Goal: Task Accomplishment & Management: Use online tool/utility

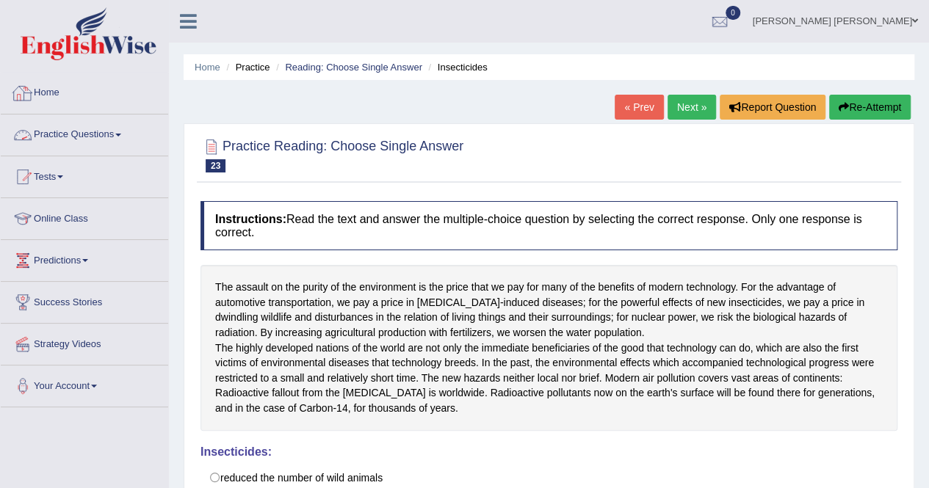
click at [130, 131] on link "Practice Questions" at bounding box center [84, 133] width 167 height 37
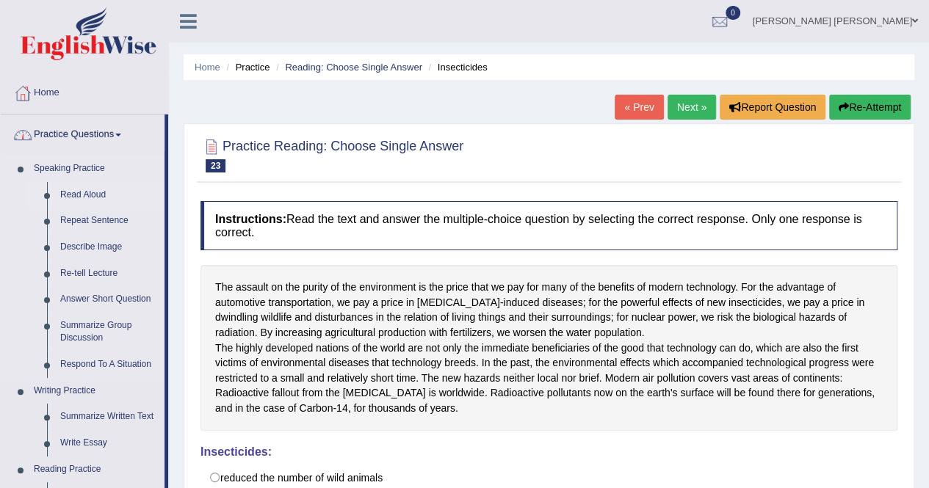
click at [91, 199] on link "Read Aloud" at bounding box center [109, 195] width 111 height 26
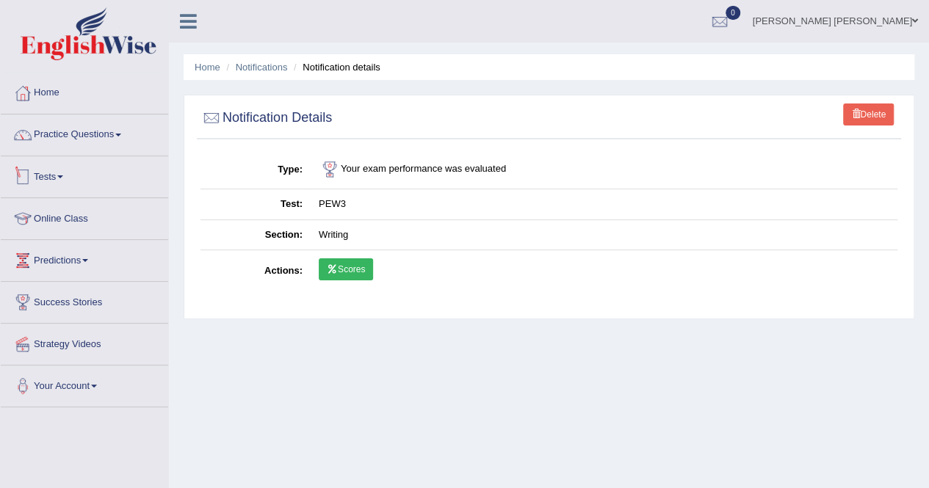
click at [58, 170] on link "Tests" at bounding box center [84, 174] width 167 height 37
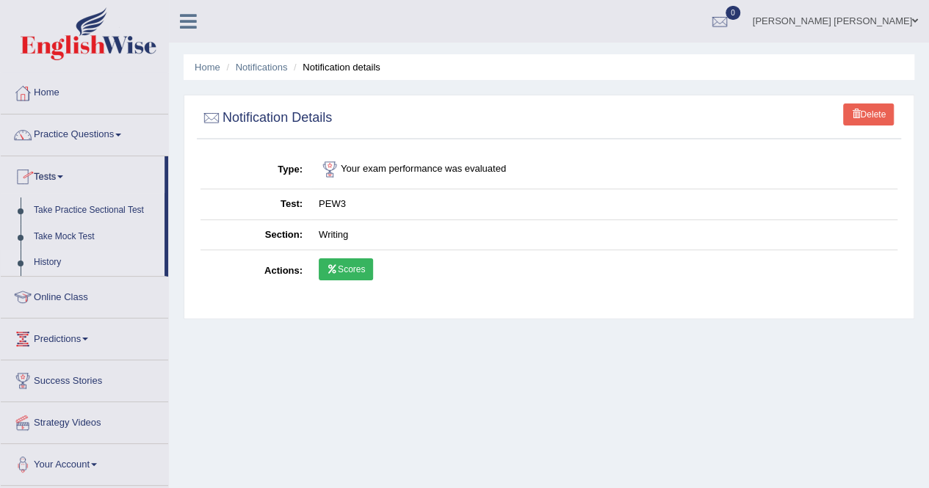
click at [55, 256] on link "History" at bounding box center [95, 263] width 137 height 26
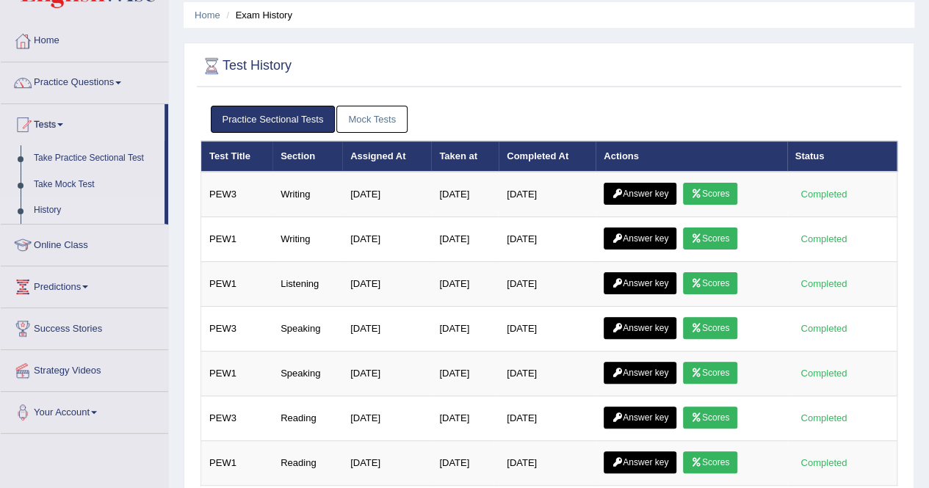
scroll to position [73, 0]
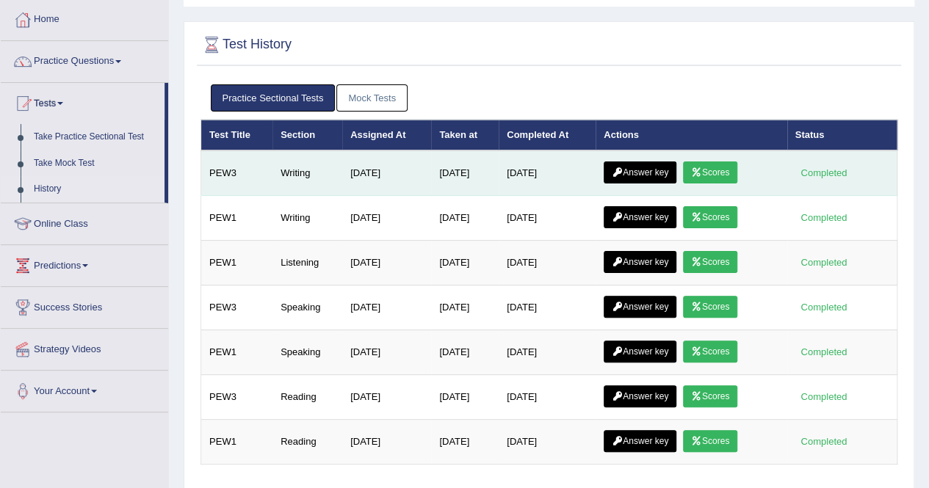
click at [719, 167] on link "Scores" at bounding box center [710, 173] width 54 height 22
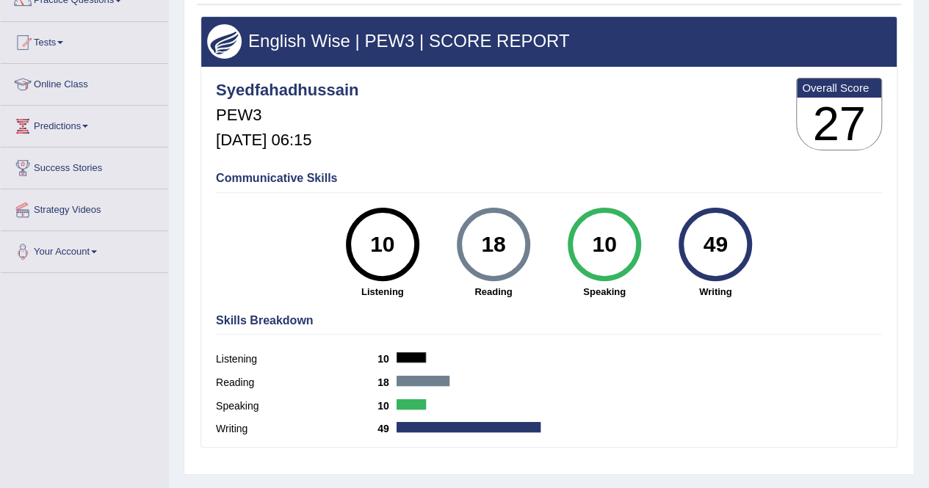
scroll to position [220, 0]
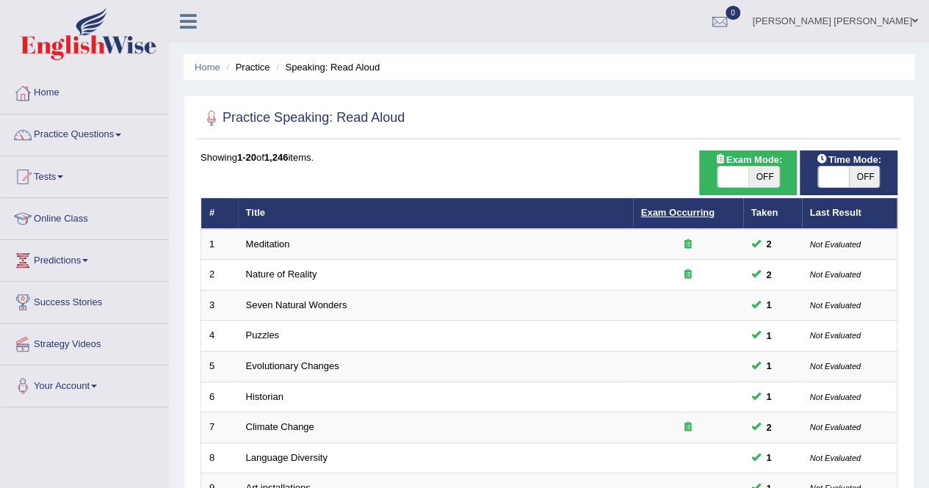
click at [696, 211] on link "Exam Occurring" at bounding box center [677, 212] width 73 height 11
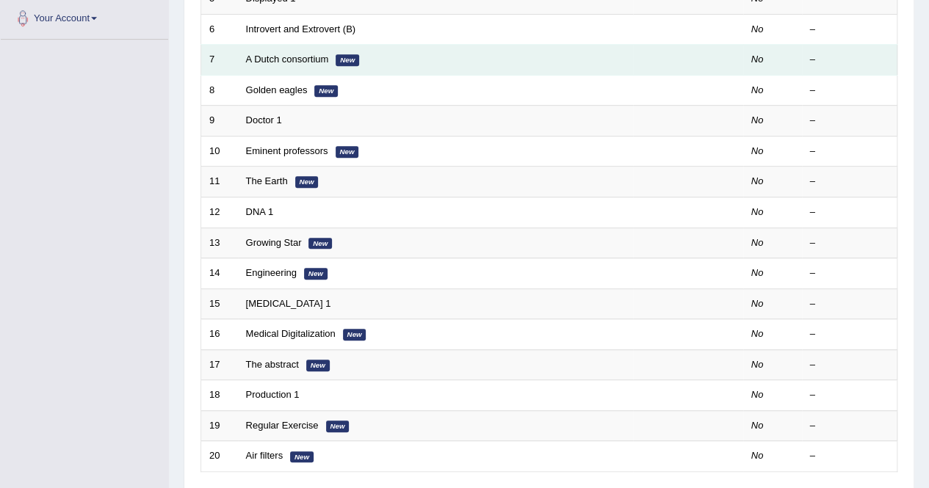
scroll to position [183, 0]
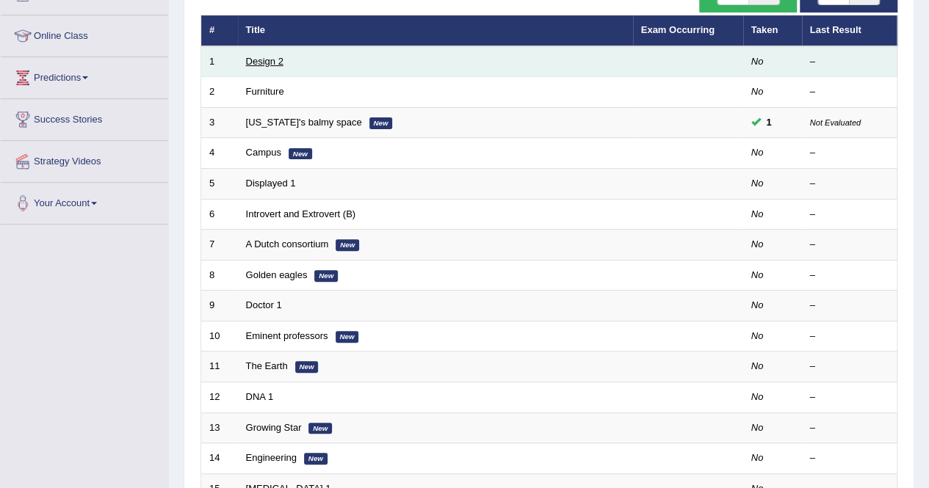
click at [255, 65] on link "Design 2" at bounding box center [264, 61] width 37 height 11
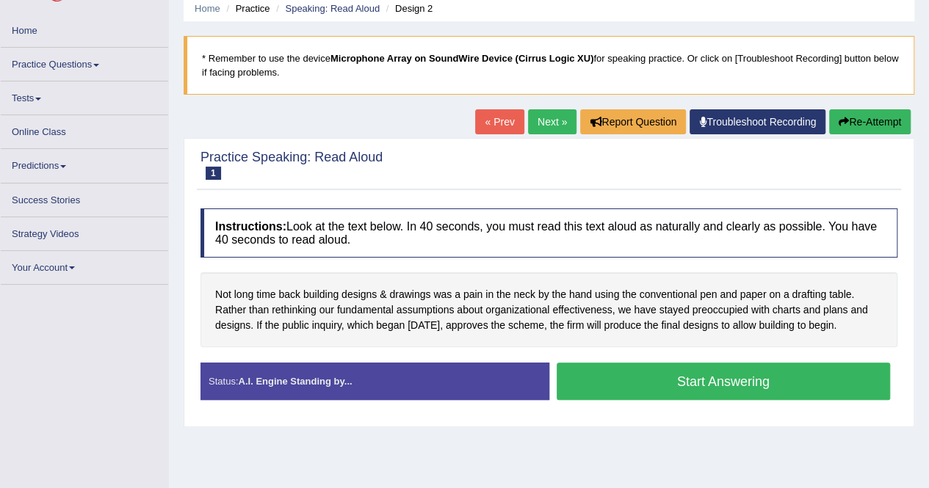
scroll to position [73, 0]
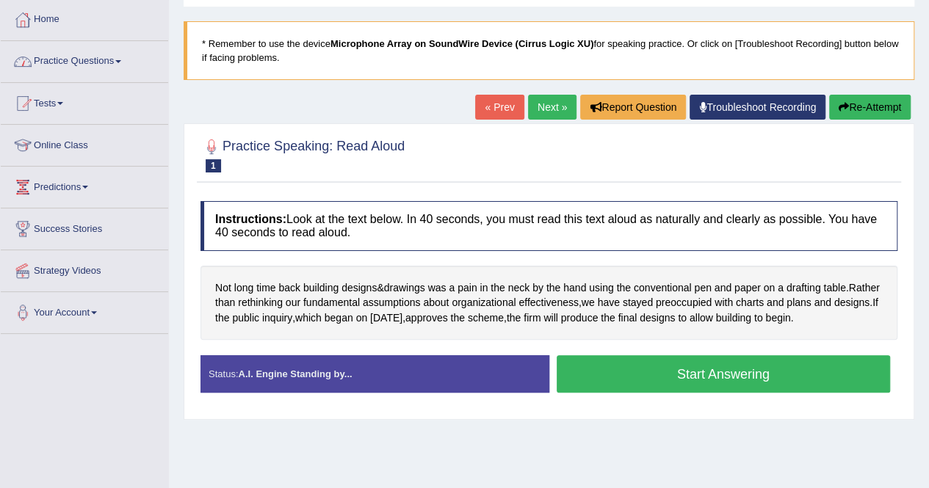
click at [86, 52] on link "Practice Questions" at bounding box center [84, 59] width 167 height 37
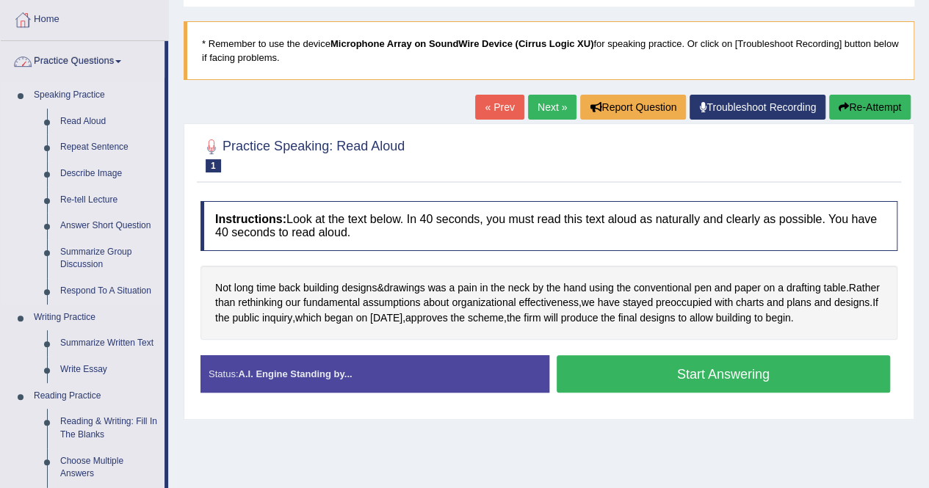
click at [88, 97] on link "Speaking Practice" at bounding box center [95, 95] width 137 height 26
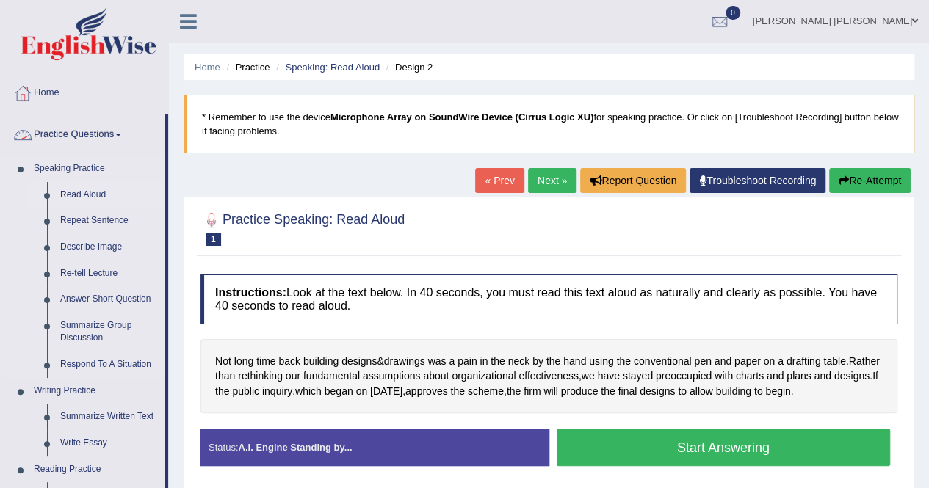
click at [107, 184] on link "Read Aloud" at bounding box center [109, 195] width 111 height 26
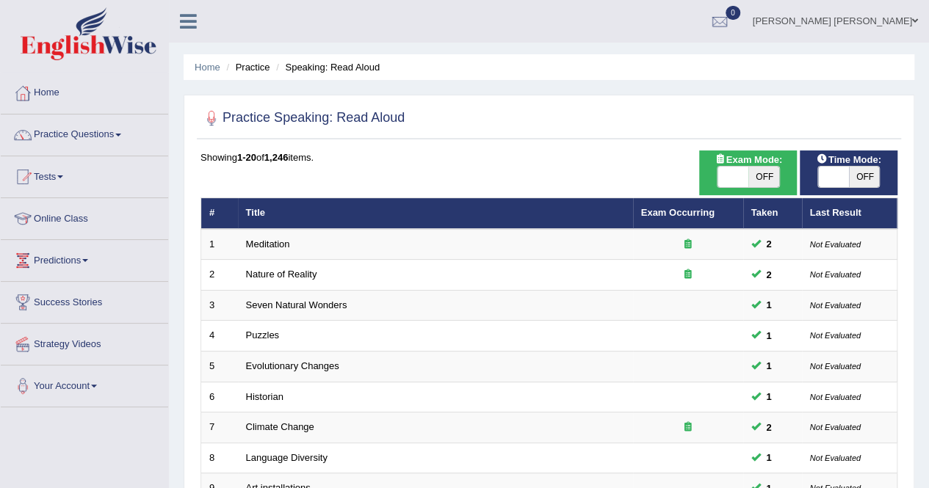
click at [852, 177] on span "OFF" at bounding box center [864, 177] width 31 height 21
checkbox input "true"
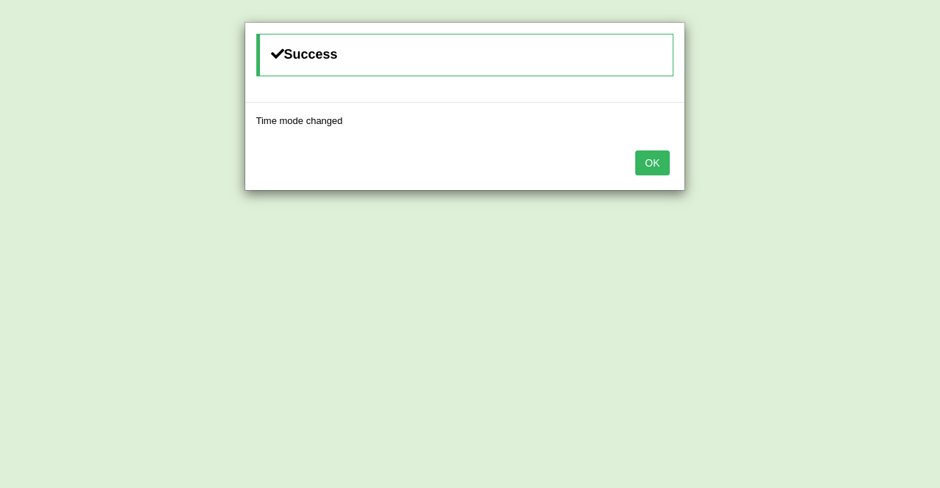
click at [654, 172] on button "OK" at bounding box center [652, 162] width 34 height 25
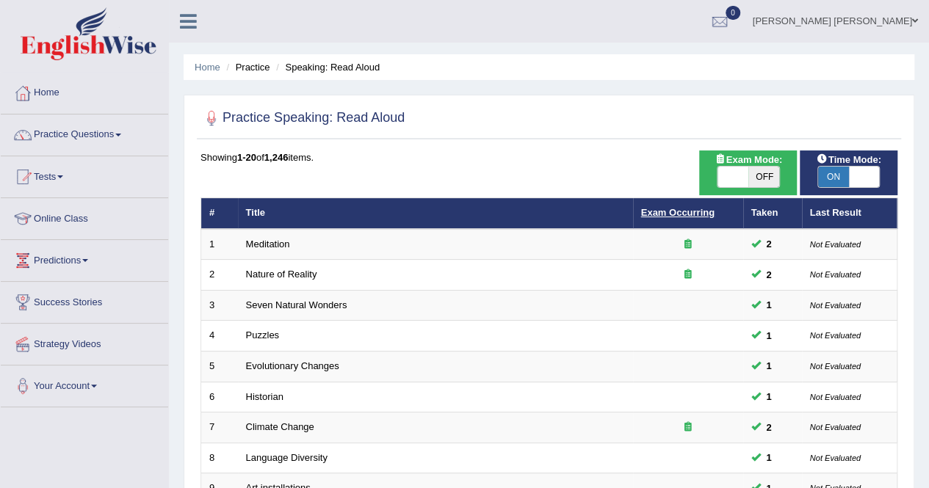
click at [693, 217] on link "Exam Occurring" at bounding box center [677, 212] width 73 height 11
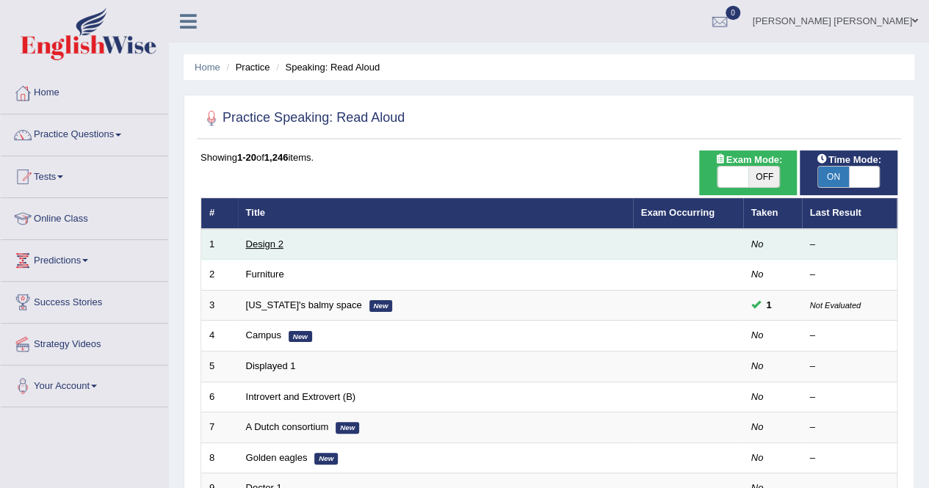
click at [280, 242] on link "Design 2" at bounding box center [264, 244] width 37 height 11
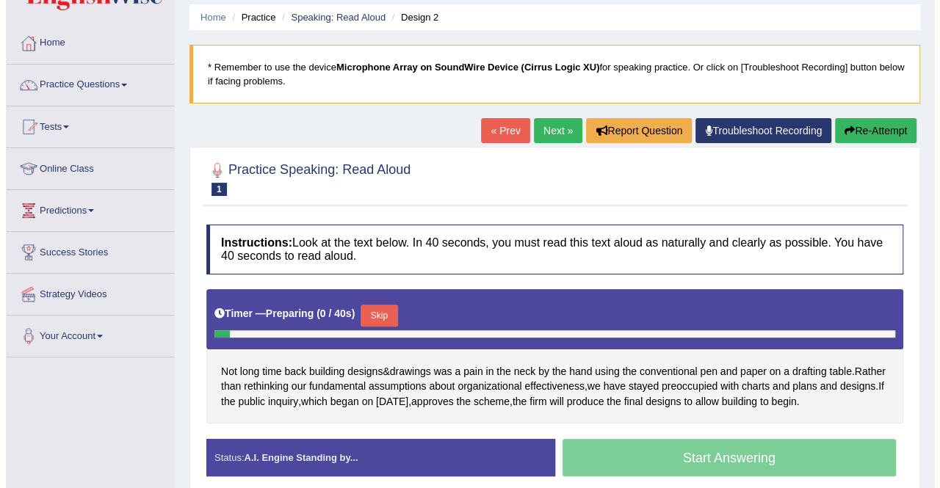
scroll to position [73, 0]
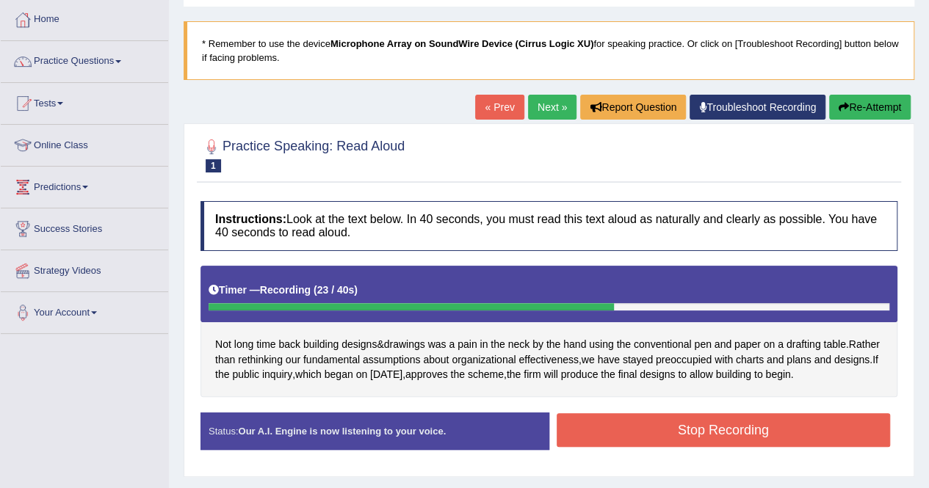
click at [696, 432] on button "Stop Recording" at bounding box center [723, 430] width 334 height 34
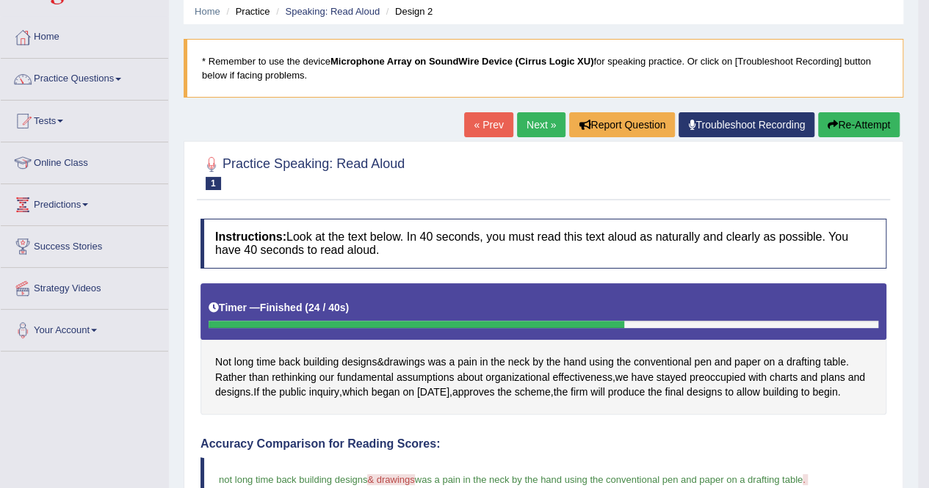
scroll to position [55, 0]
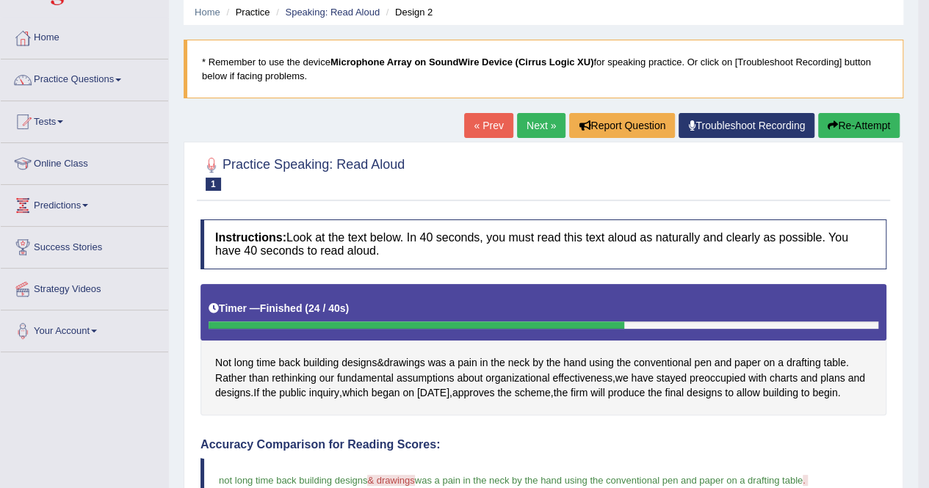
click at [551, 127] on link "Next »" at bounding box center [541, 125] width 48 height 25
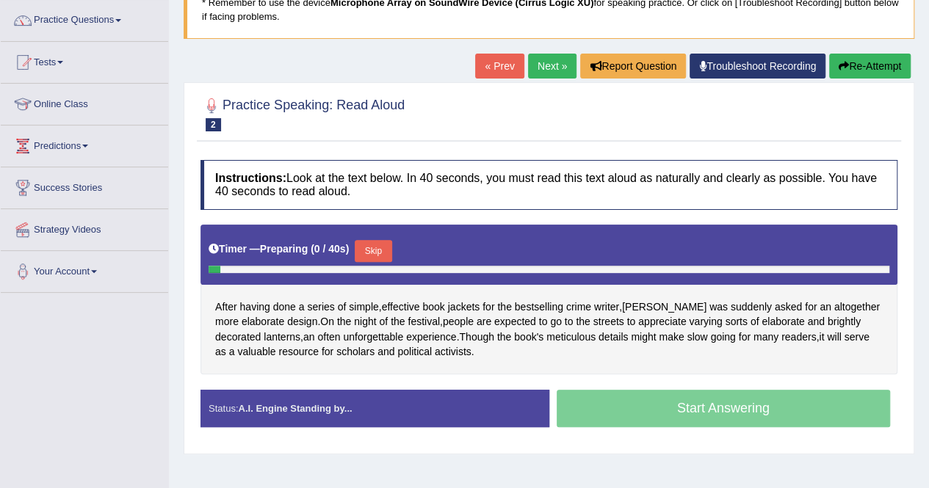
scroll to position [147, 0]
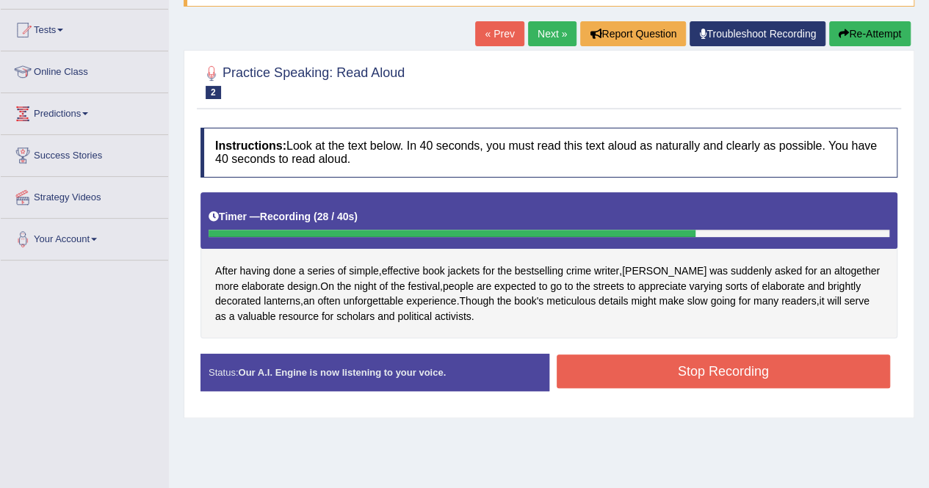
click at [658, 381] on button "Stop Recording" at bounding box center [723, 372] width 334 height 34
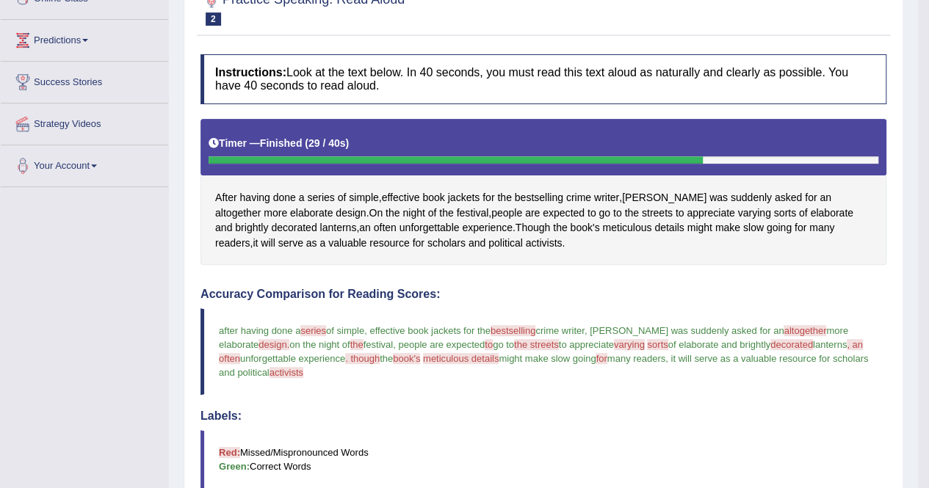
scroll to position [0, 0]
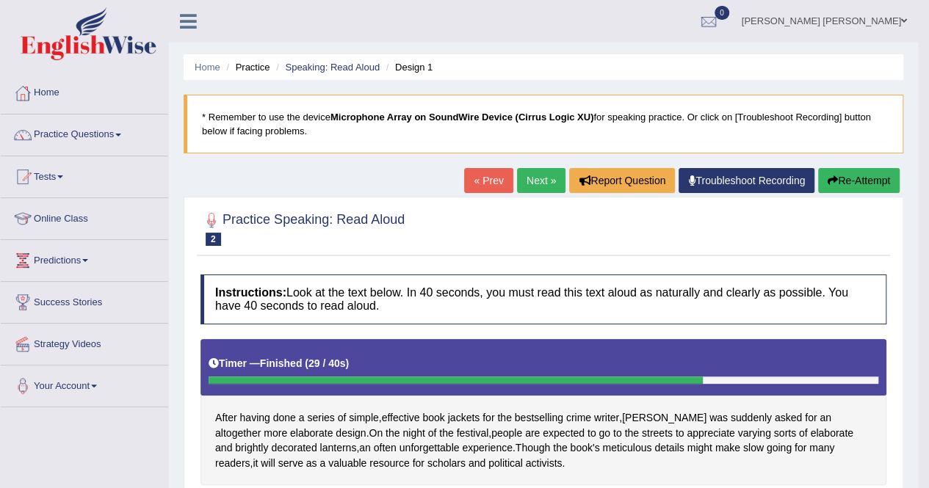
click at [542, 184] on link "Next »" at bounding box center [541, 180] width 48 height 25
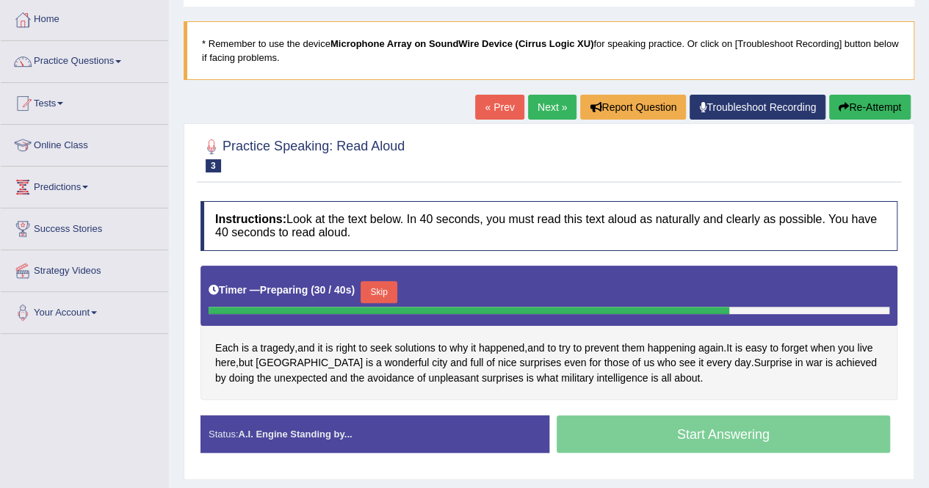
click at [366, 288] on button "Skip" at bounding box center [378, 292] width 37 height 22
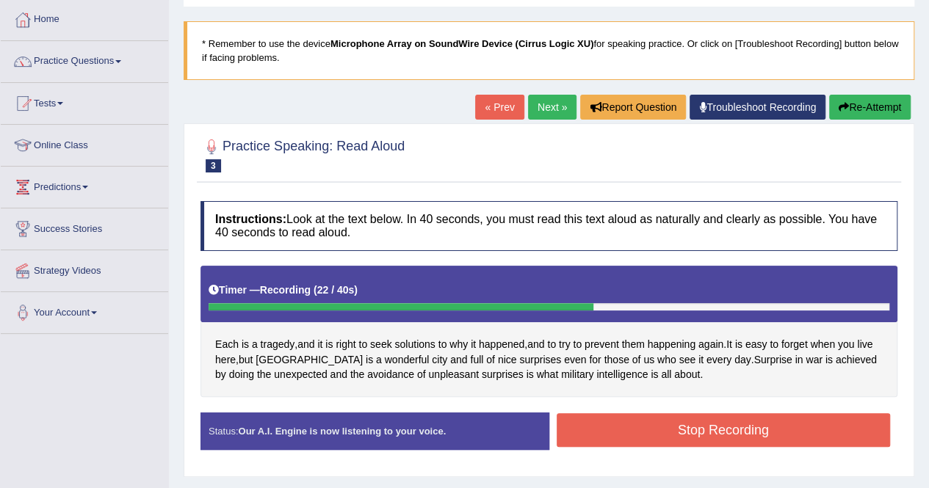
click at [722, 438] on button "Stop Recording" at bounding box center [723, 430] width 334 height 34
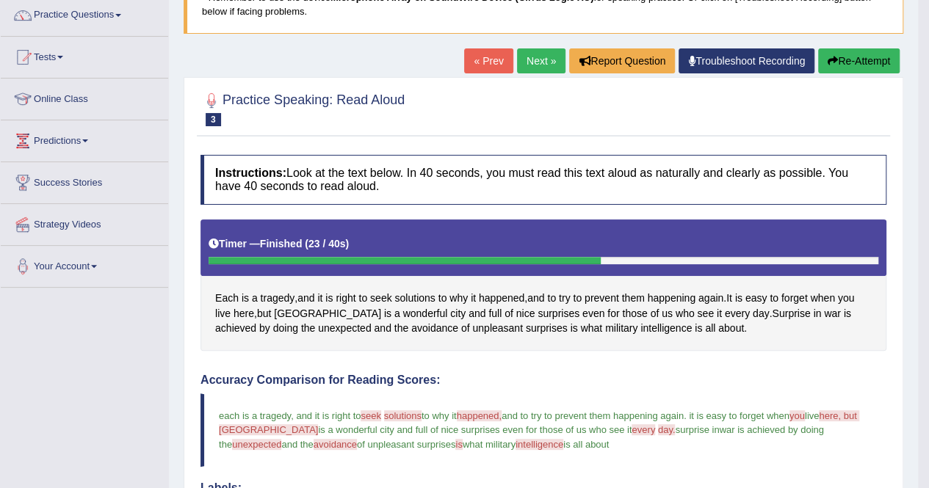
scroll to position [114, 0]
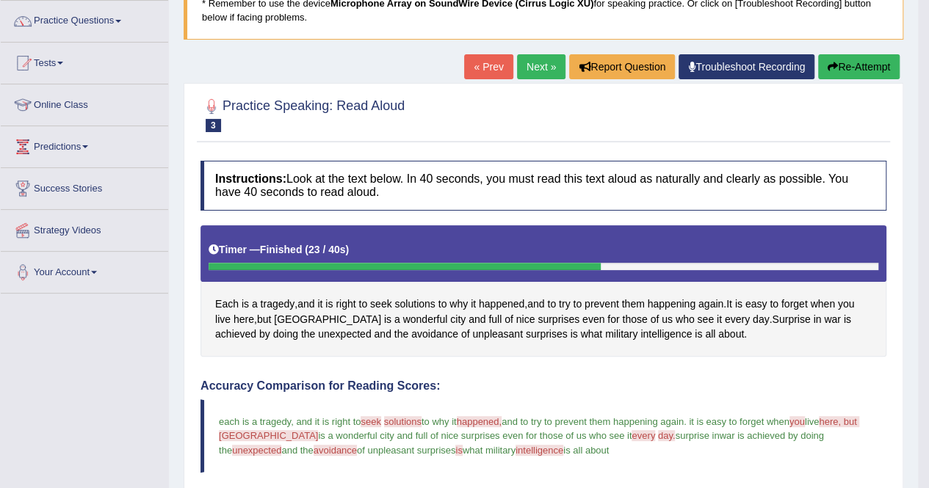
click at [527, 68] on link "Next »" at bounding box center [541, 66] width 48 height 25
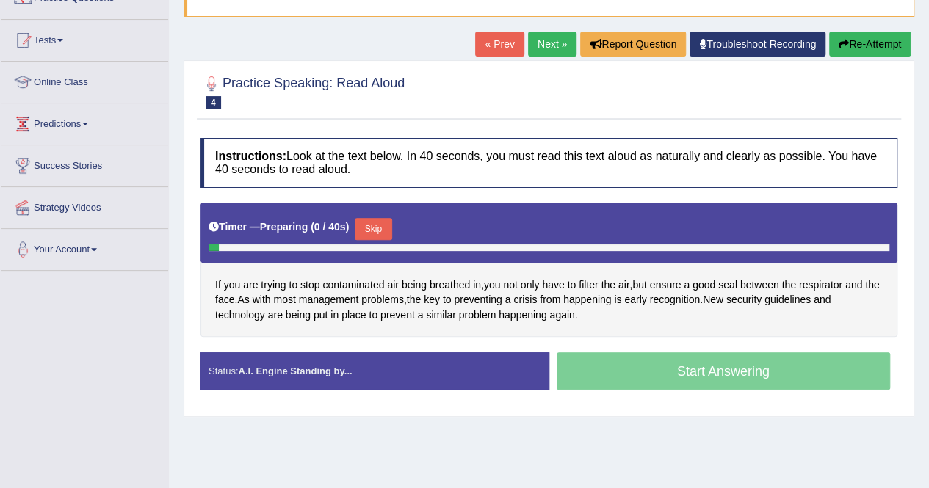
scroll to position [147, 0]
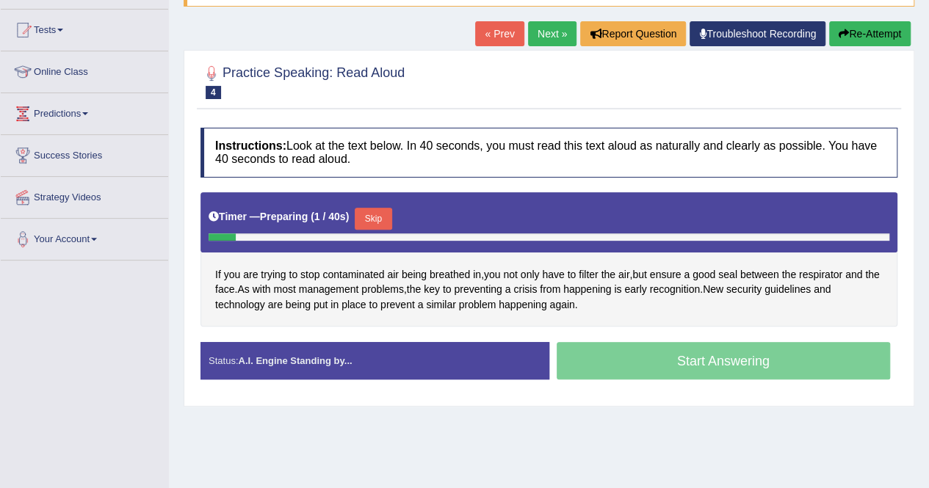
click at [369, 217] on button "Skip" at bounding box center [373, 219] width 37 height 22
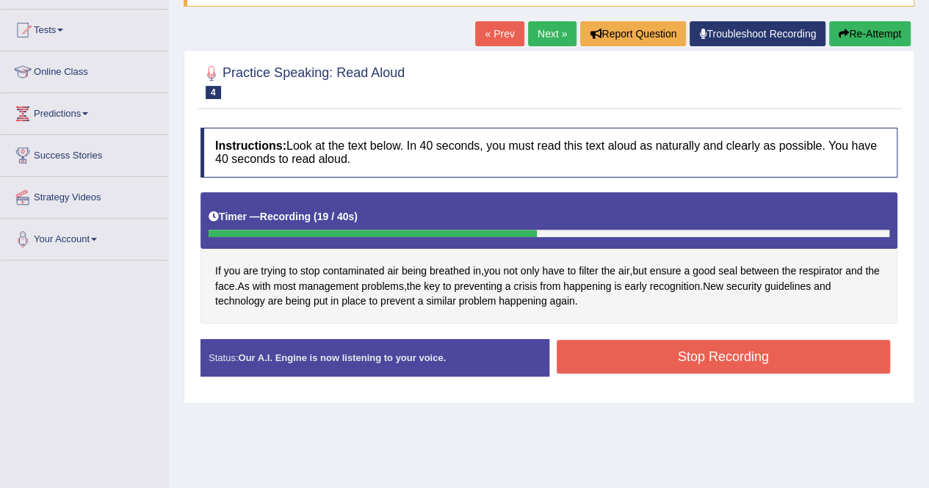
click at [690, 367] on button "Stop Recording" at bounding box center [723, 357] width 334 height 34
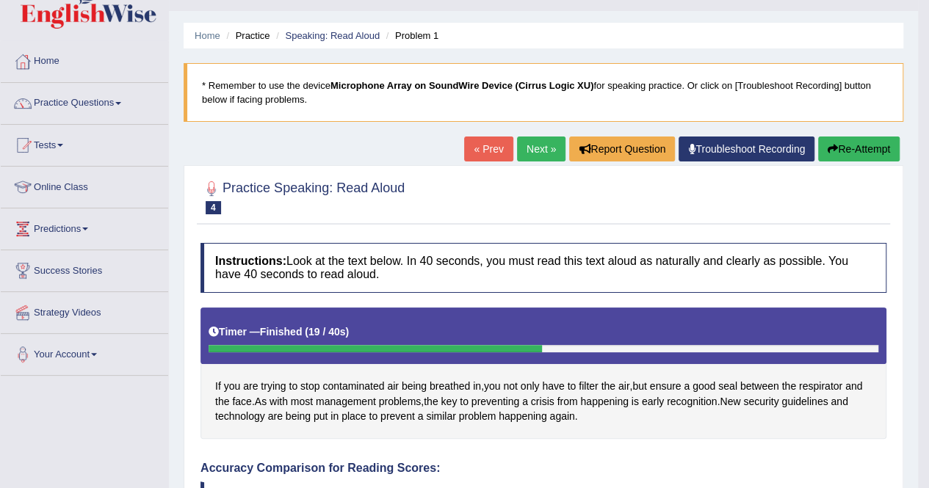
scroll to position [0, 0]
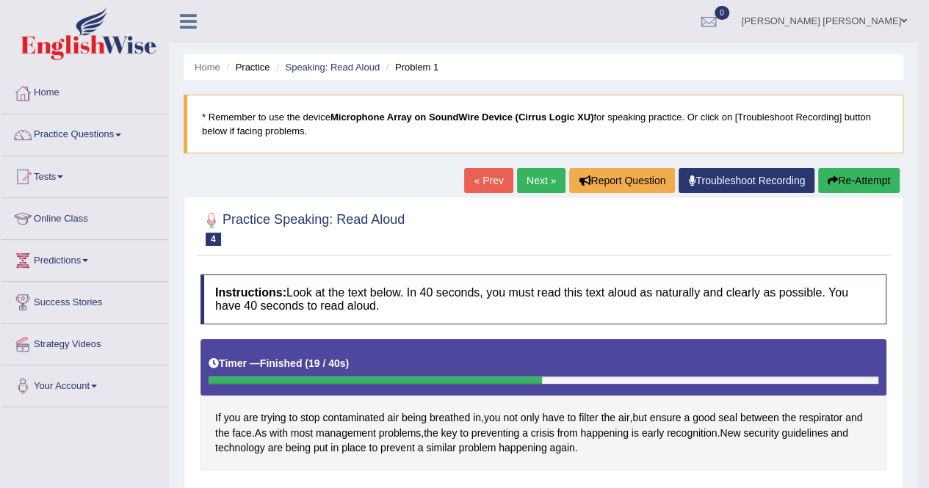
click at [524, 178] on link "Next »" at bounding box center [541, 180] width 48 height 25
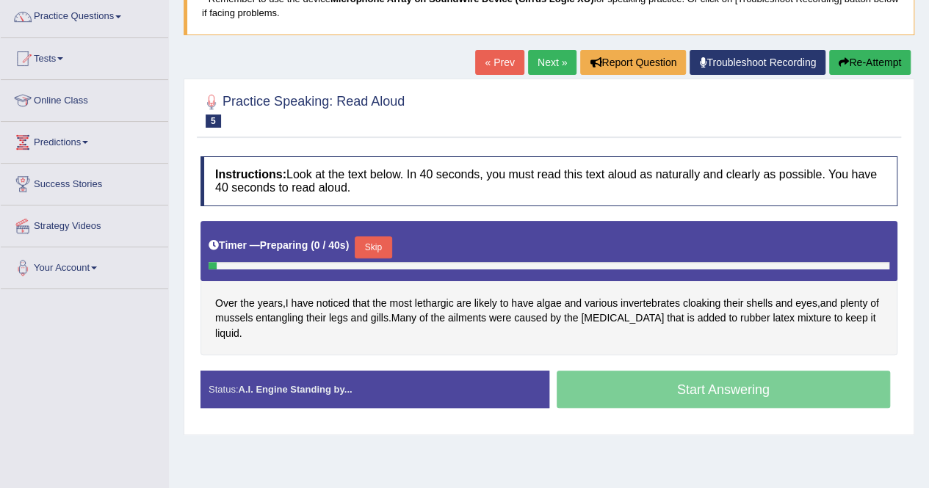
scroll to position [147, 0]
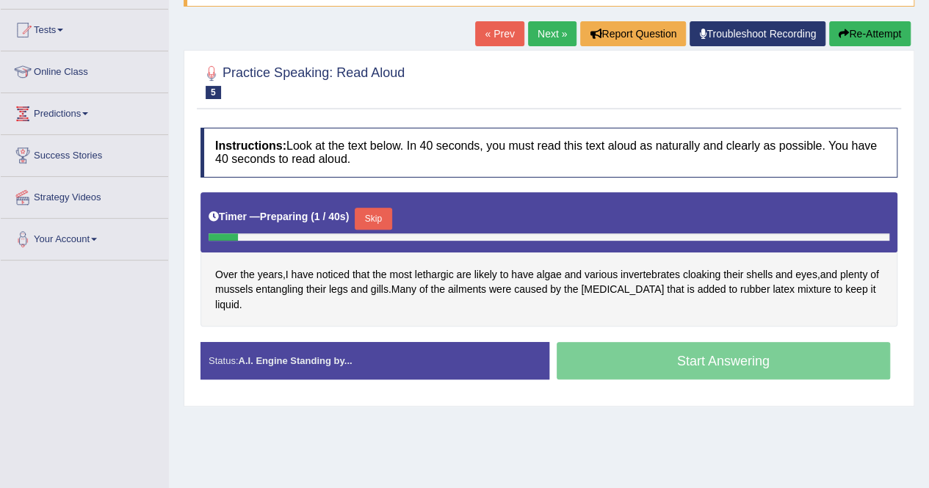
click at [378, 208] on button "Skip" at bounding box center [373, 219] width 37 height 22
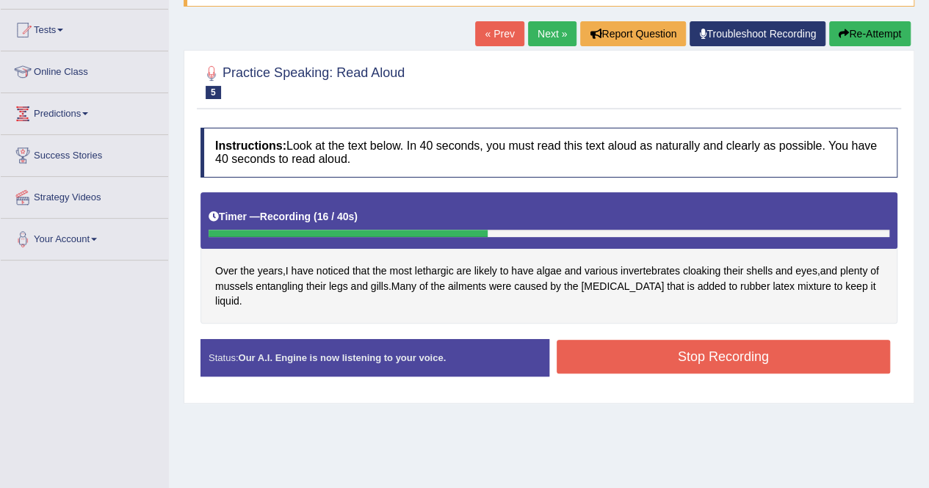
click at [634, 358] on button "Stop Recording" at bounding box center [723, 357] width 334 height 34
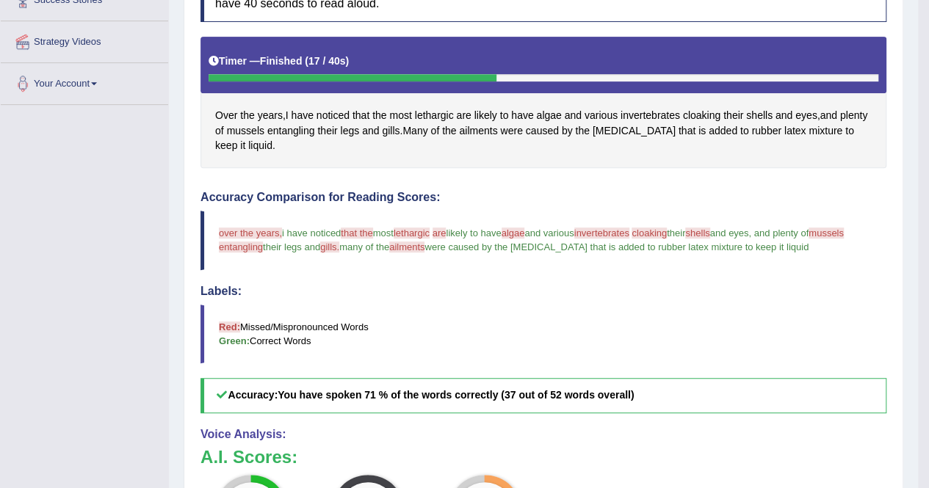
scroll to position [0, 0]
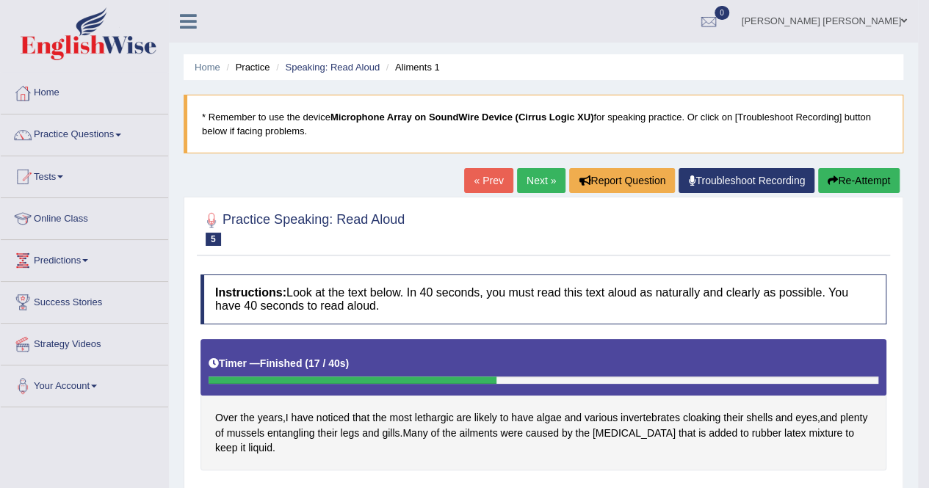
click at [541, 178] on link "Next »" at bounding box center [541, 180] width 48 height 25
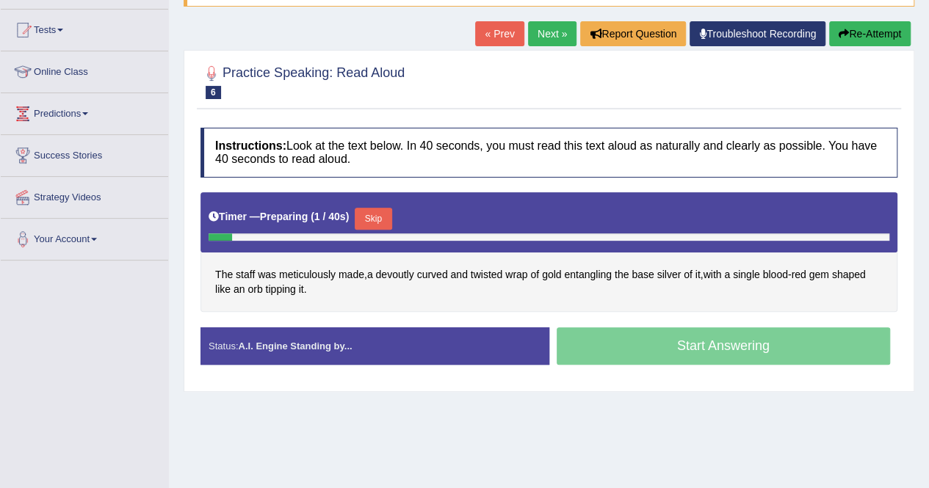
click at [374, 214] on button "Skip" at bounding box center [373, 219] width 37 height 22
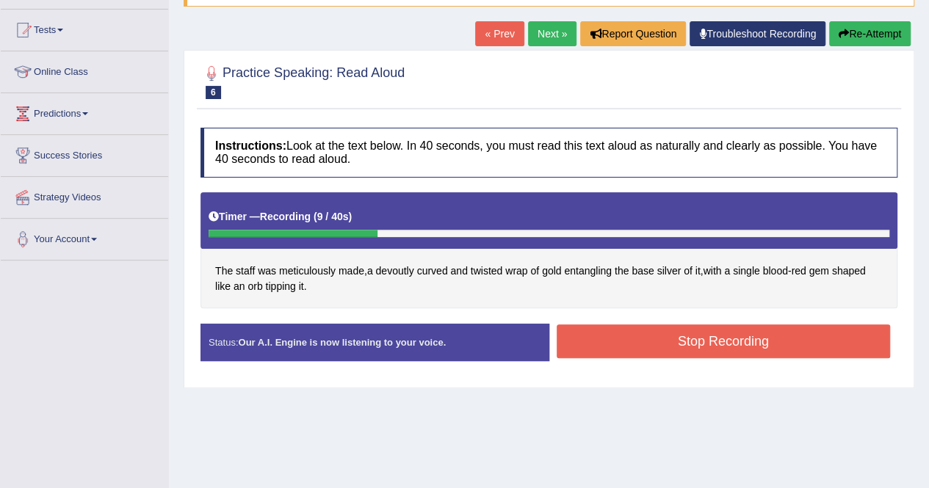
click at [732, 352] on button "Stop Recording" at bounding box center [723, 341] width 334 height 34
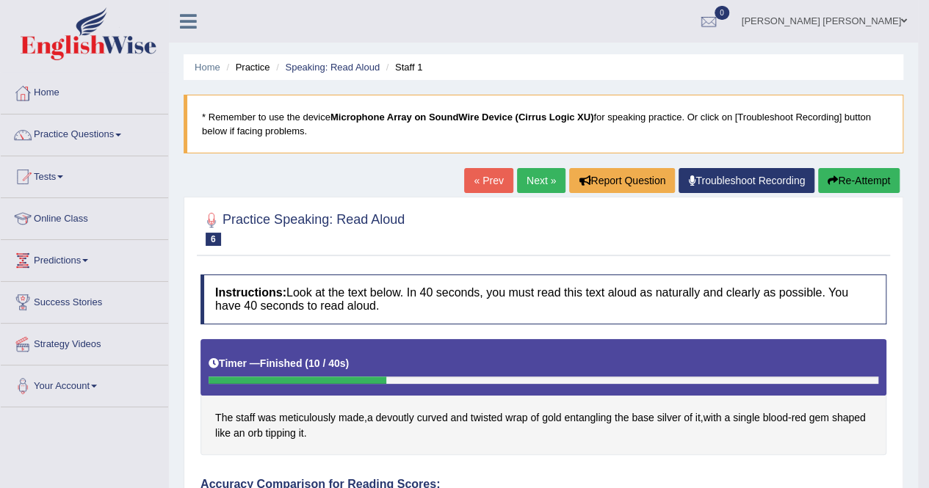
click at [521, 180] on link "Next »" at bounding box center [541, 180] width 48 height 25
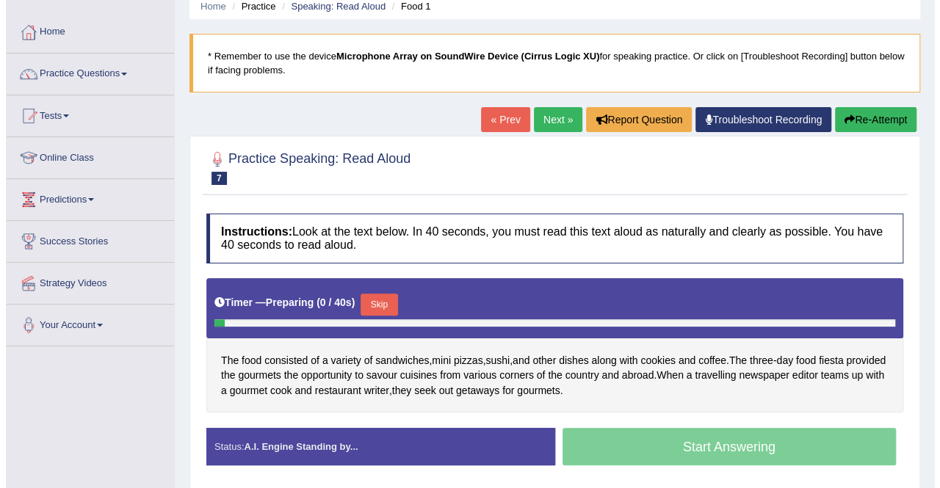
scroll to position [147, 0]
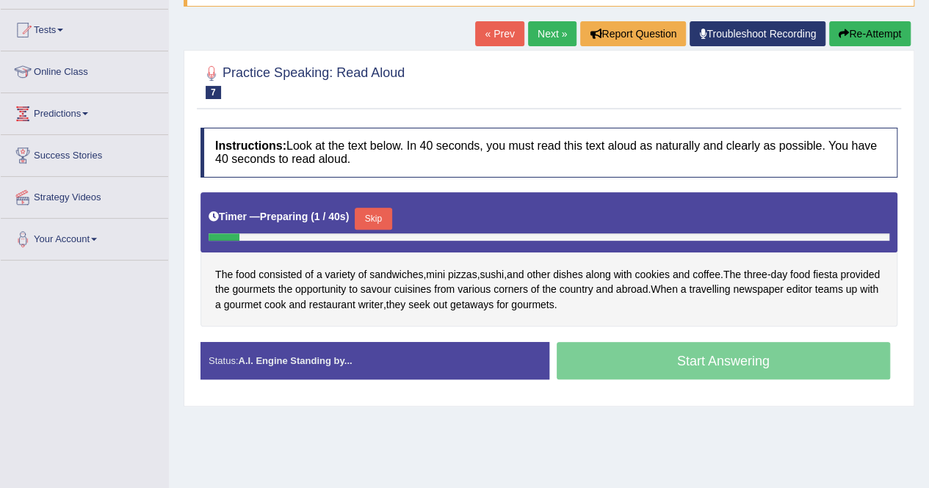
click at [392, 214] on div "Timer — Preparing ( 1 / 40s ) Skip" at bounding box center [548, 218] width 681 height 29
click at [380, 217] on button "Skip" at bounding box center [373, 219] width 37 height 22
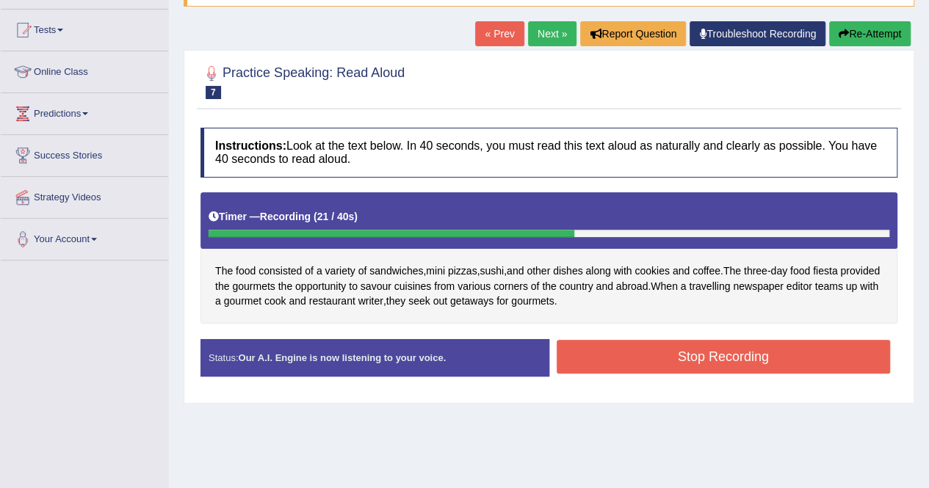
click at [712, 352] on button "Stop Recording" at bounding box center [723, 357] width 334 height 34
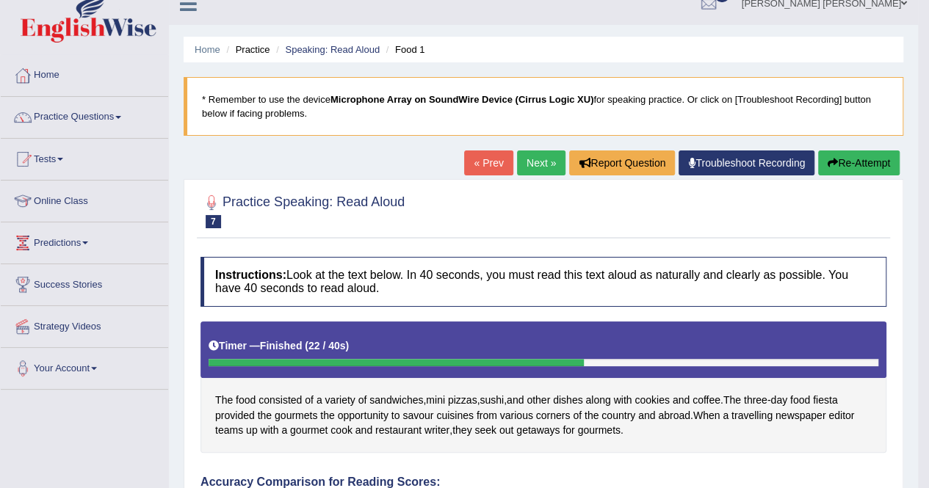
scroll to position [0, 0]
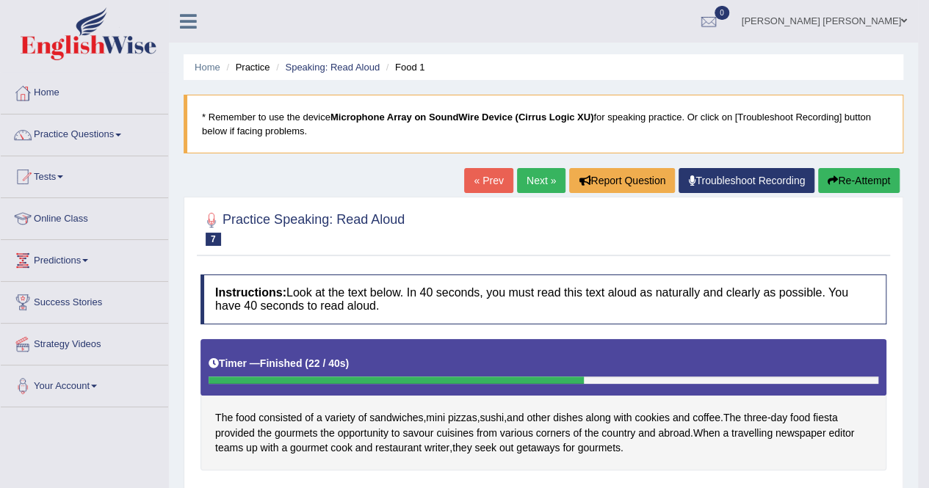
click at [526, 174] on link "Next »" at bounding box center [541, 180] width 48 height 25
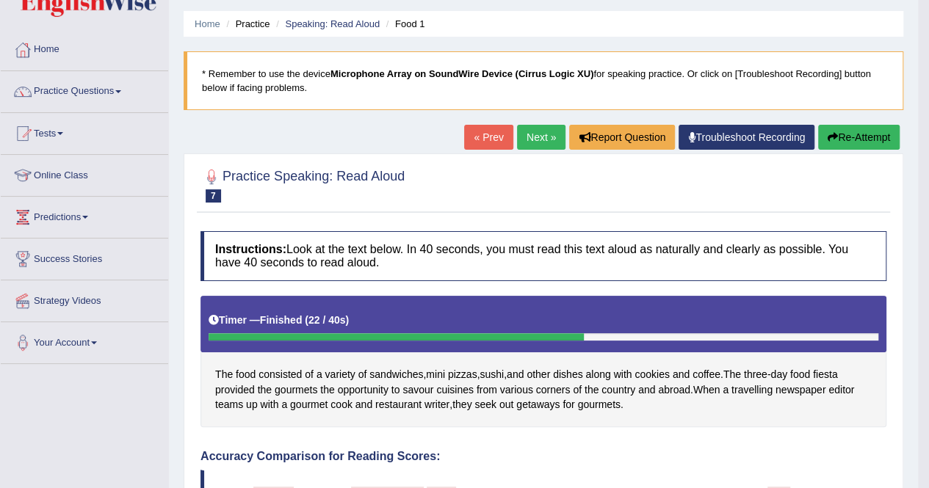
scroll to position [117, 0]
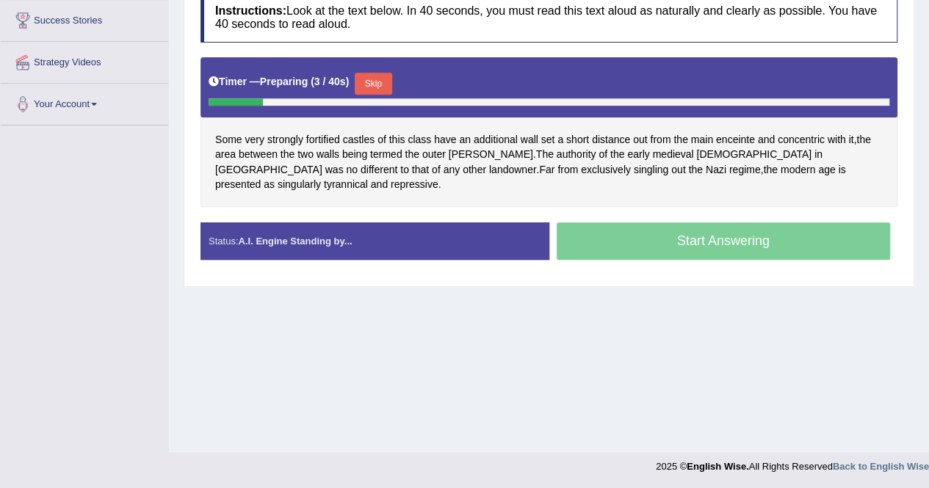
click at [374, 80] on button "Skip" at bounding box center [373, 84] width 37 height 22
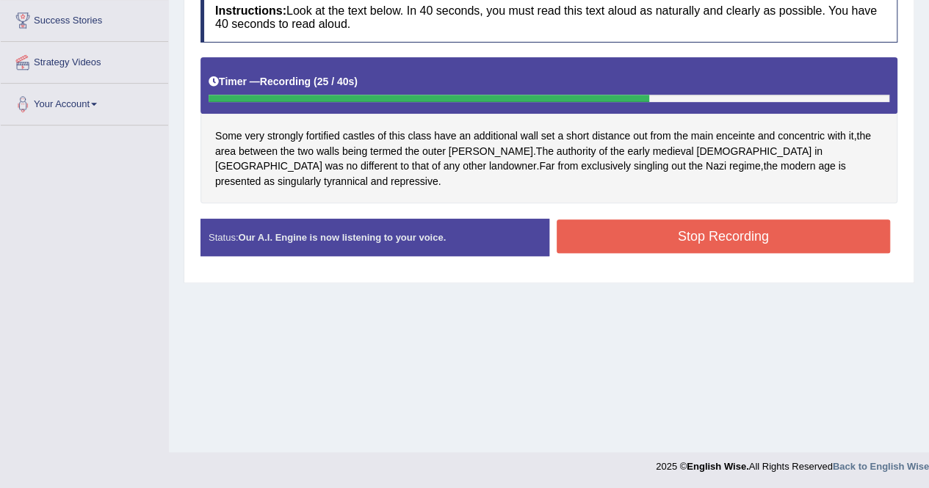
click at [747, 219] on button "Stop Recording" at bounding box center [723, 236] width 334 height 34
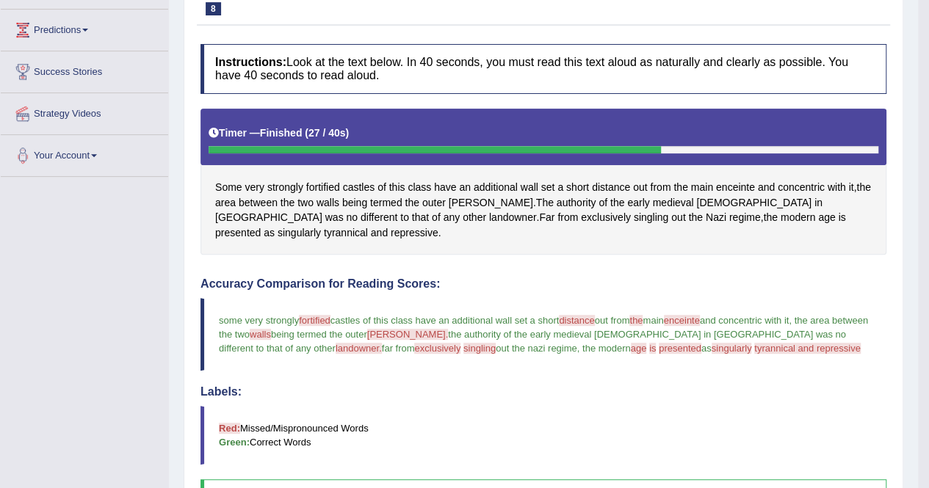
scroll to position [114, 0]
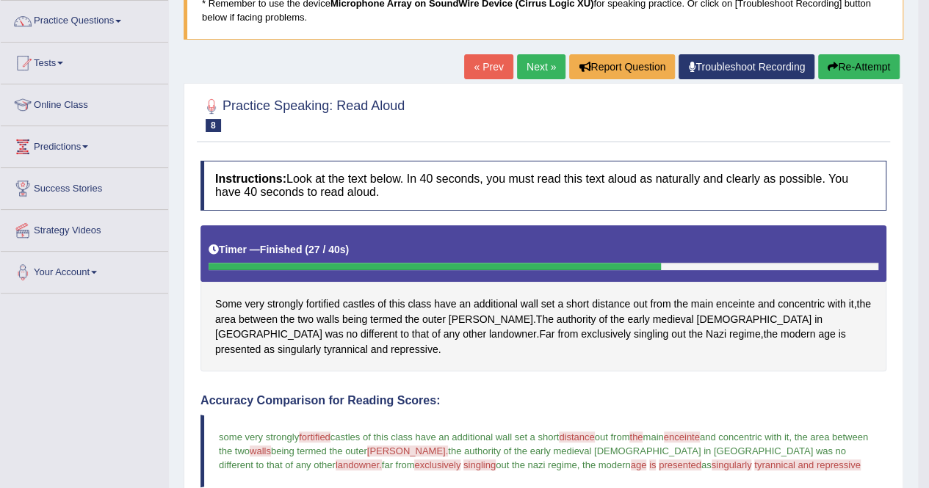
click at [526, 73] on link "Next »" at bounding box center [541, 66] width 48 height 25
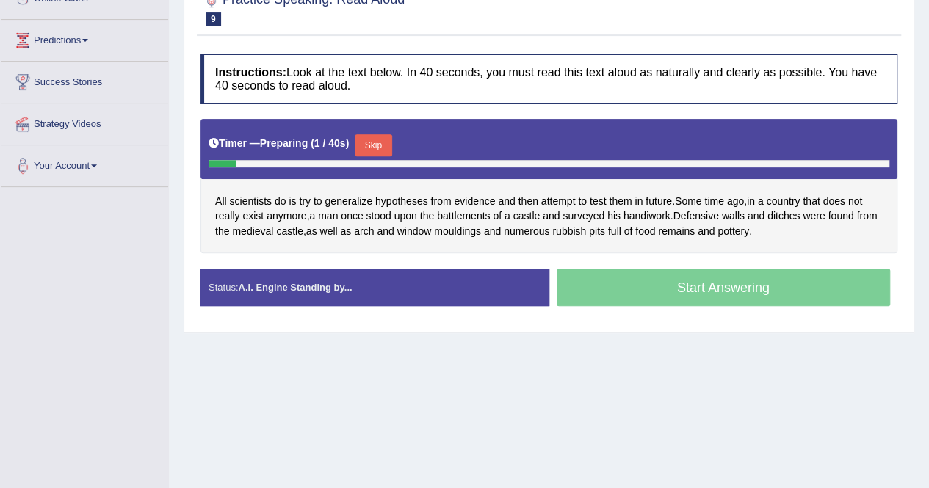
click at [366, 148] on button "Skip" at bounding box center [373, 145] width 37 height 22
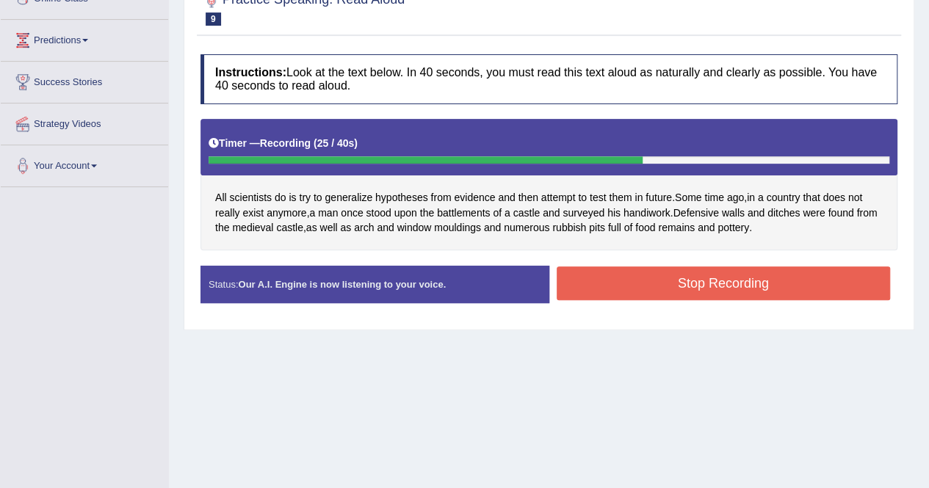
click at [719, 282] on button "Stop Recording" at bounding box center [723, 283] width 334 height 34
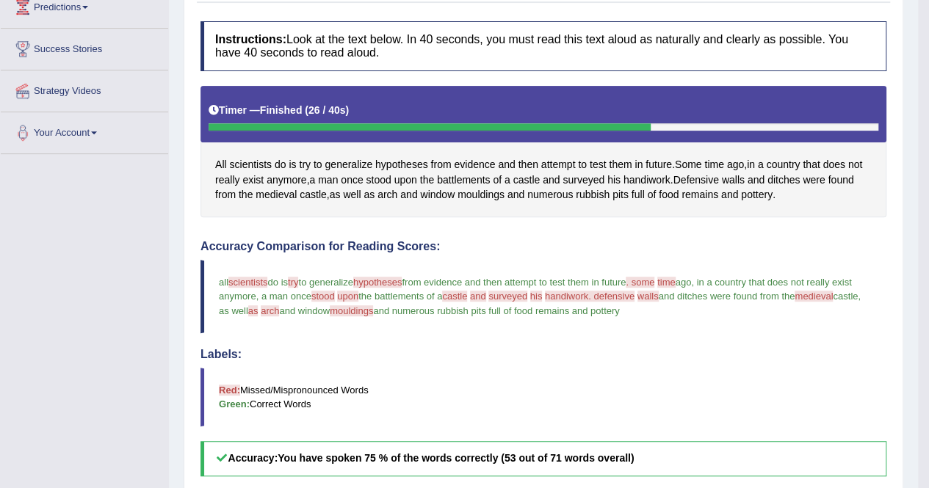
scroll to position [114, 0]
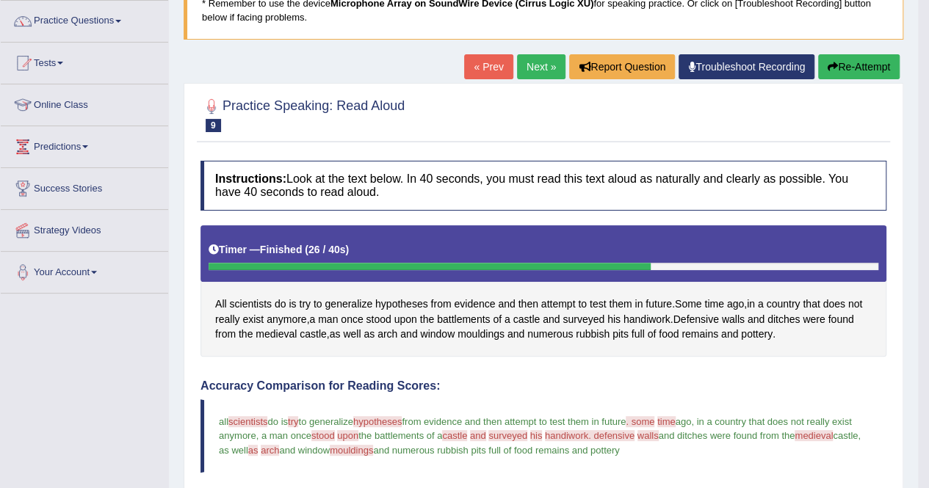
click at [533, 59] on link "Next »" at bounding box center [541, 66] width 48 height 25
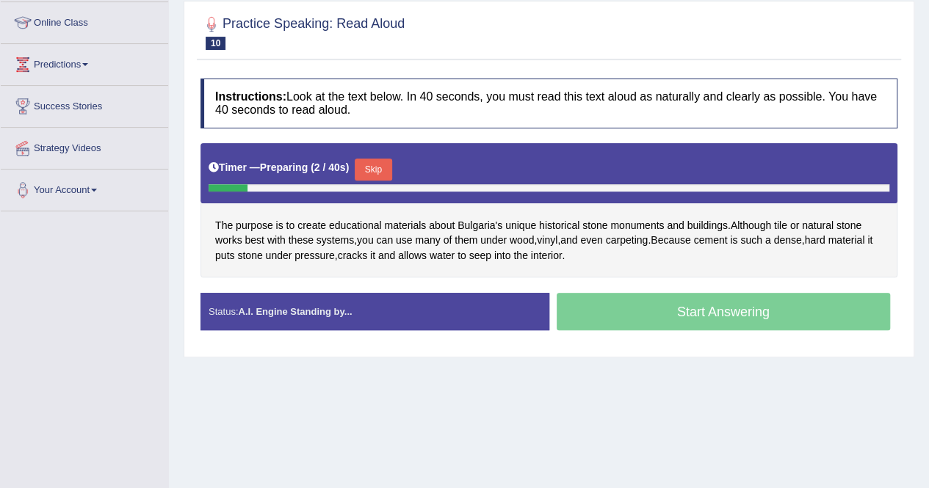
scroll to position [220, 0]
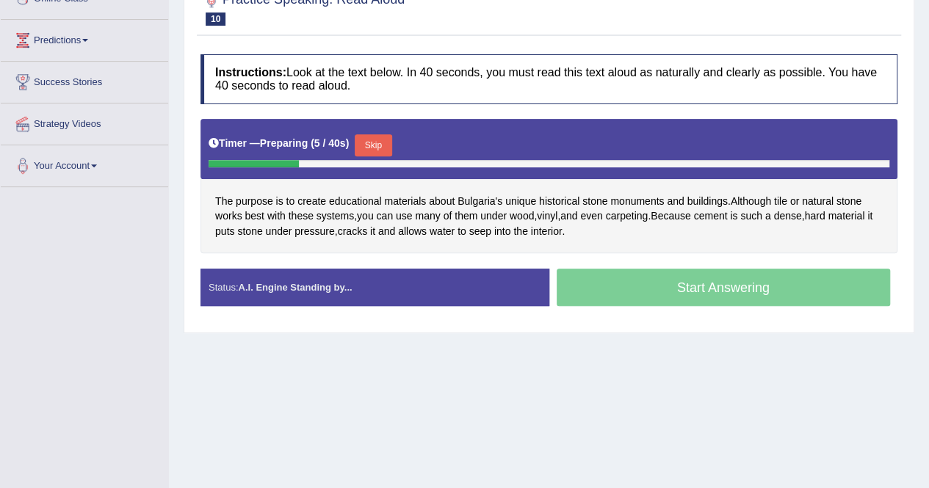
click at [375, 148] on button "Skip" at bounding box center [373, 145] width 37 height 22
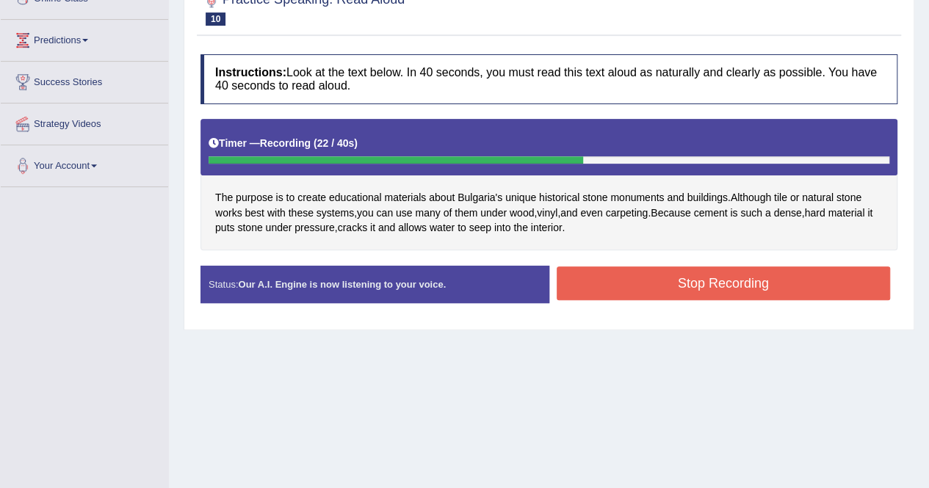
click at [651, 282] on button "Stop Recording" at bounding box center [723, 283] width 334 height 34
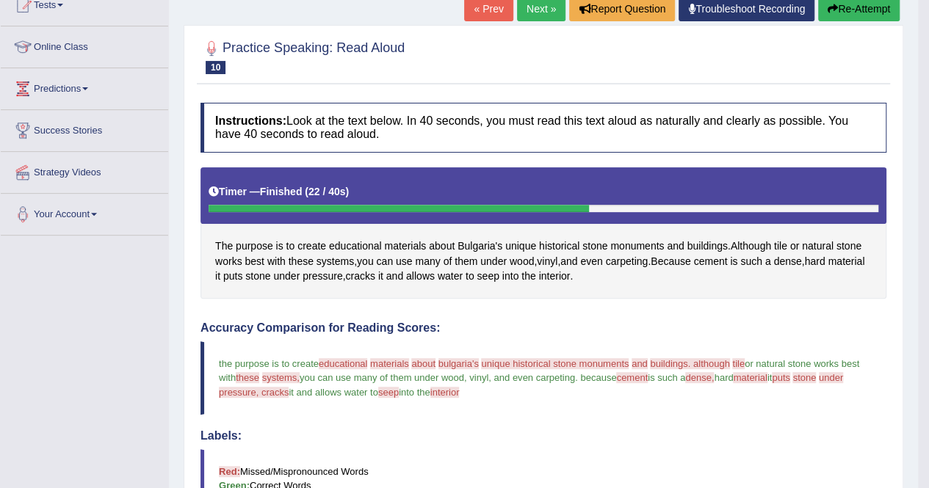
scroll to position [114, 0]
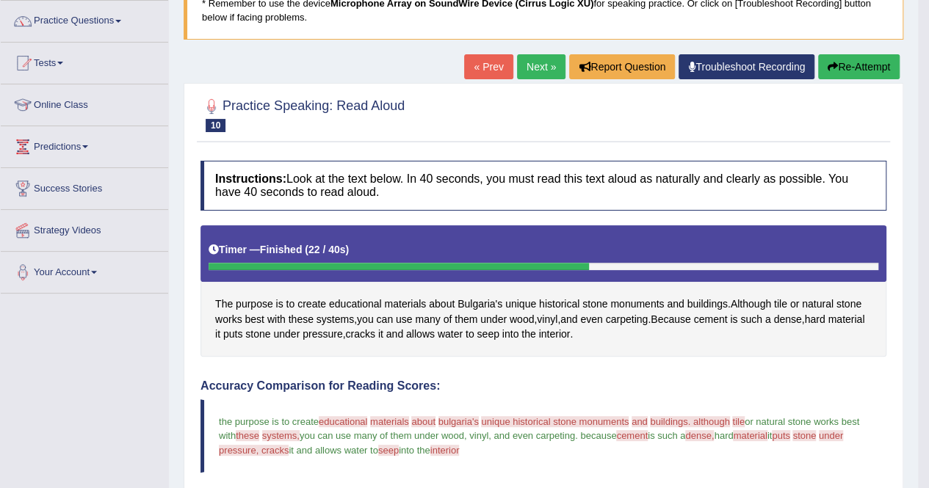
click at [526, 68] on link "Next »" at bounding box center [541, 66] width 48 height 25
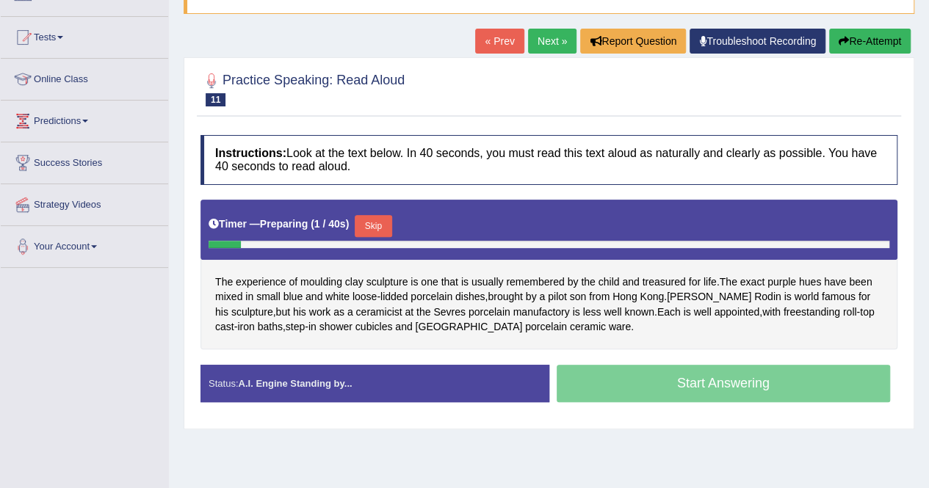
scroll to position [220, 0]
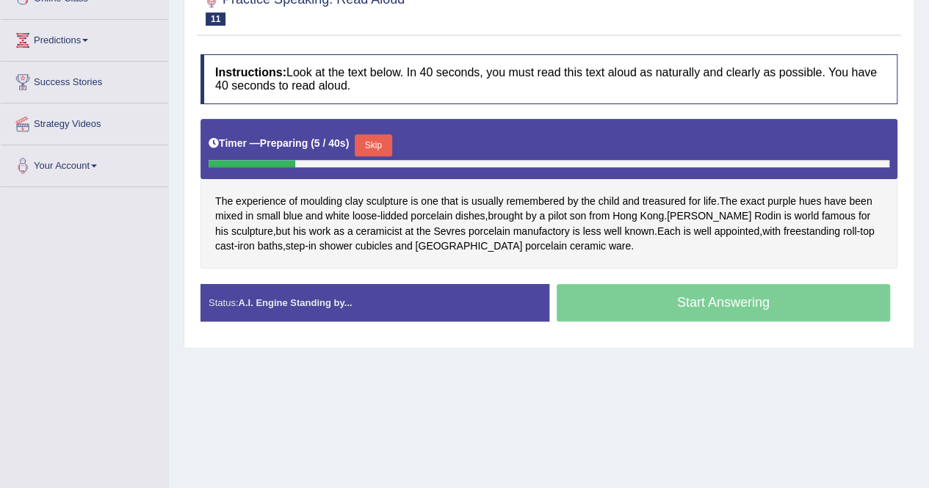
click at [374, 141] on button "Skip" at bounding box center [373, 145] width 37 height 22
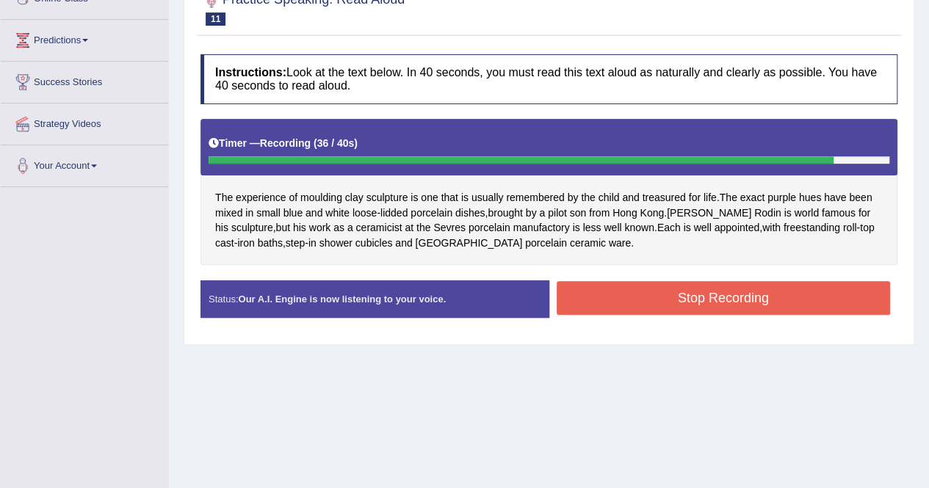
click at [667, 297] on button "Stop Recording" at bounding box center [723, 298] width 334 height 34
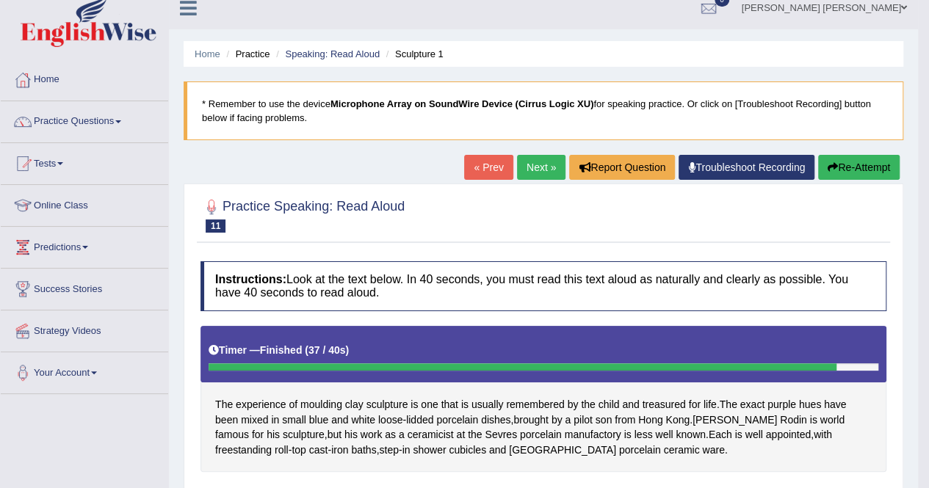
scroll to position [0, 0]
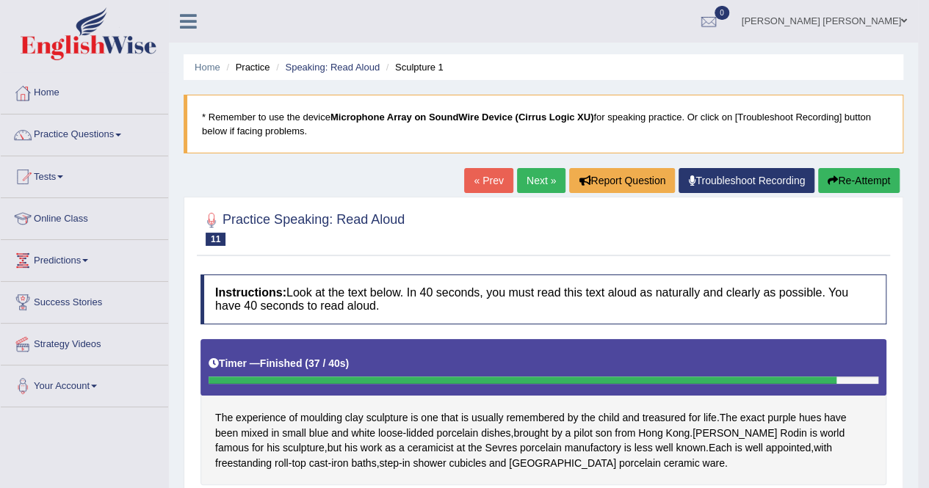
click at [534, 180] on link "Next »" at bounding box center [541, 180] width 48 height 25
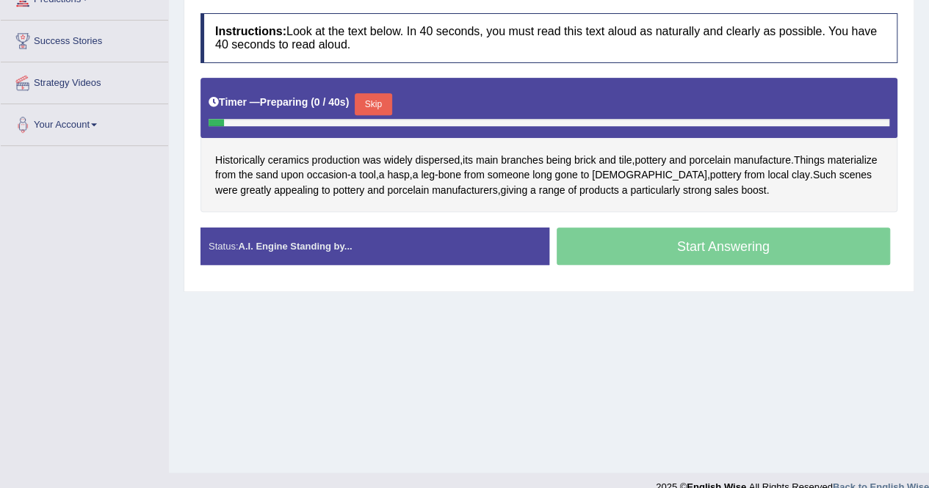
scroll to position [282, 0]
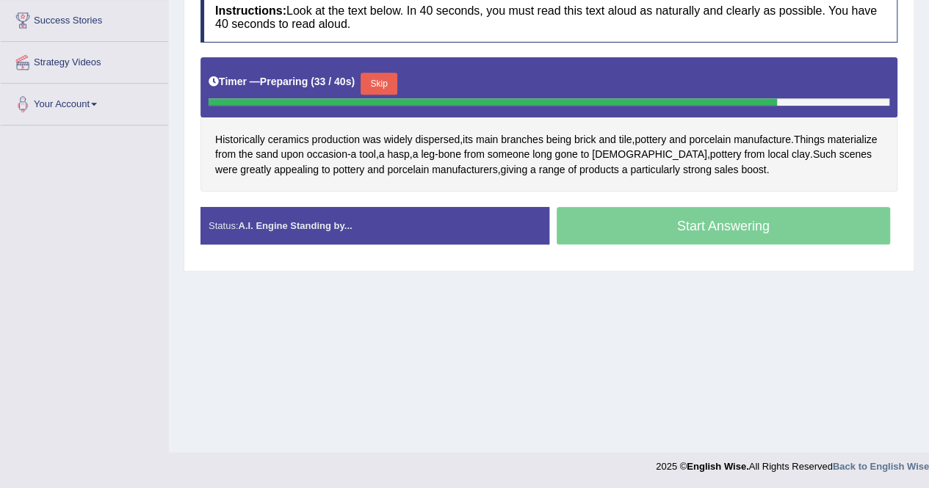
click at [380, 80] on button "Skip" at bounding box center [378, 84] width 37 height 22
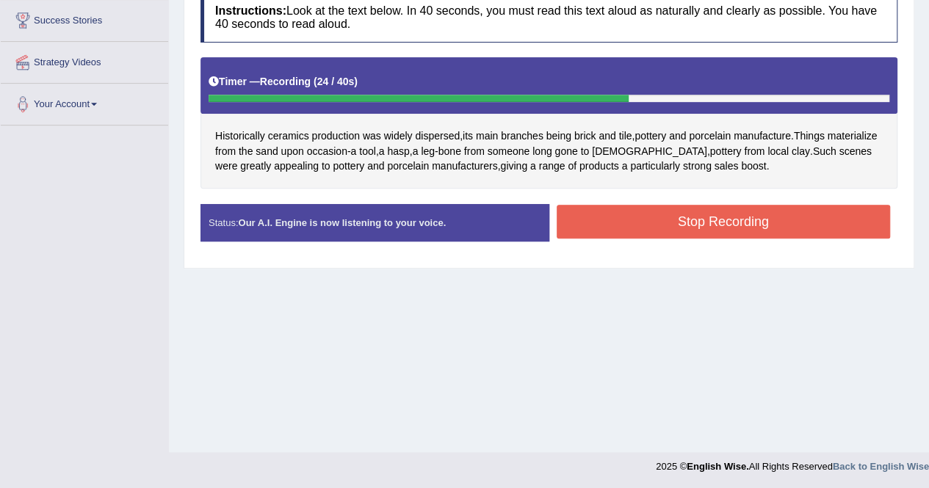
click at [715, 223] on button "Stop Recording" at bounding box center [723, 222] width 334 height 34
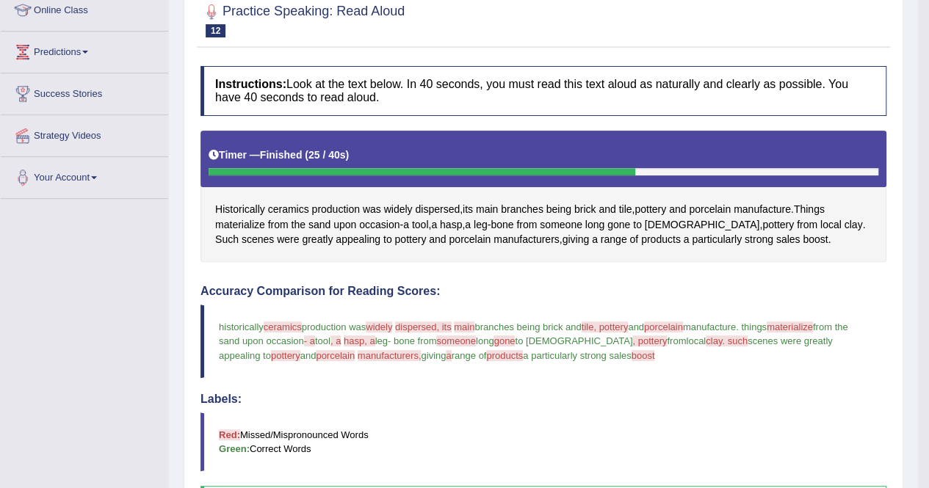
scroll to position [62, 0]
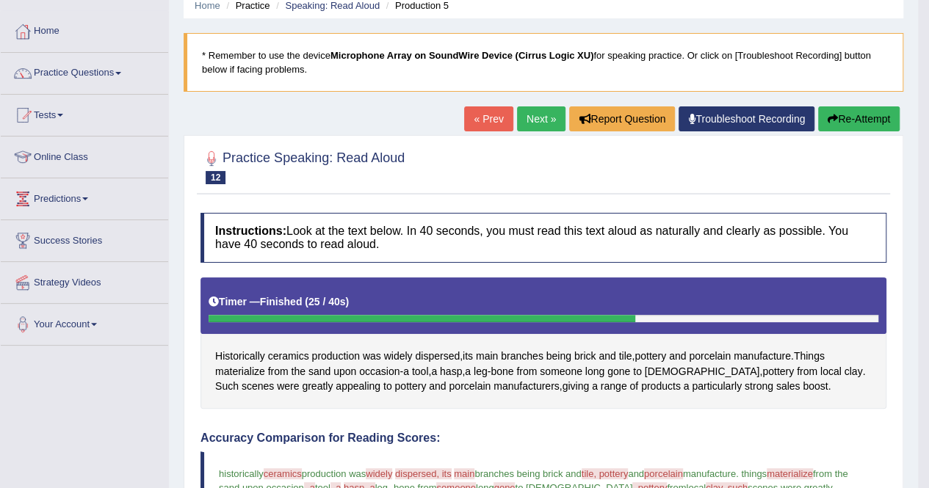
click at [545, 113] on link "Next »" at bounding box center [541, 118] width 48 height 25
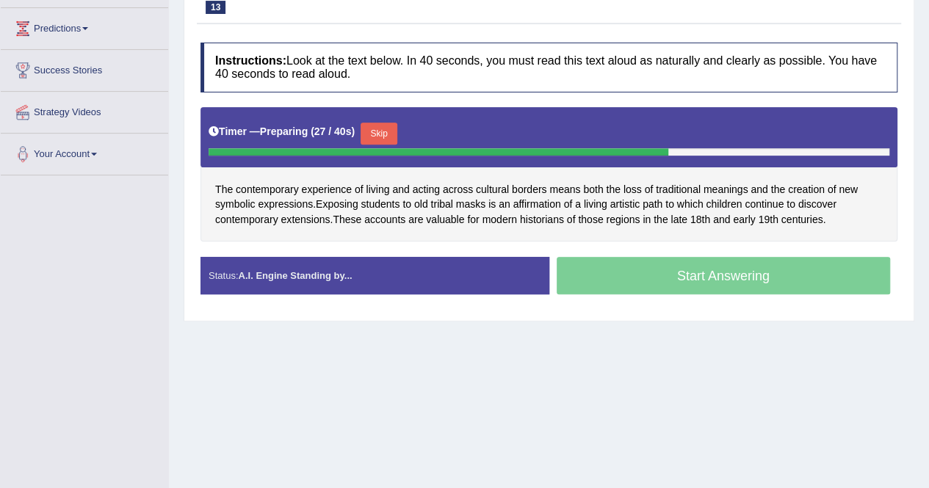
scroll to position [208, 0]
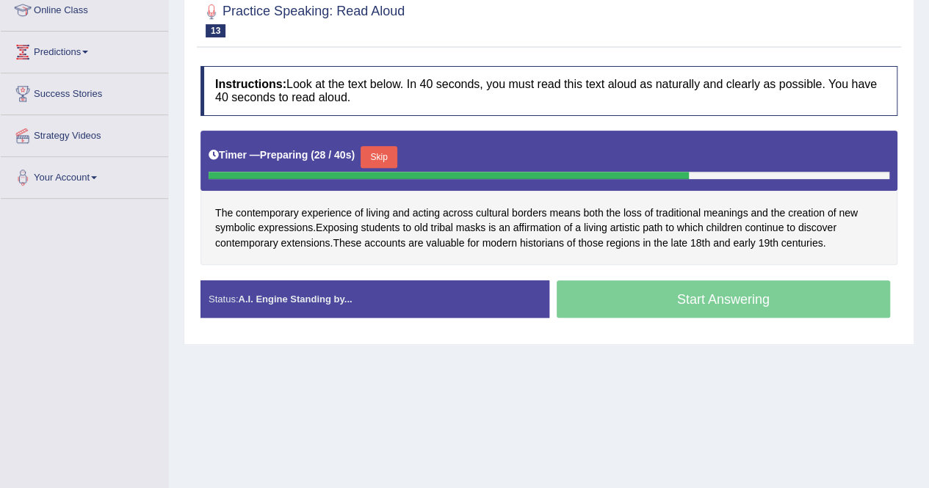
click at [383, 156] on button "Skip" at bounding box center [378, 157] width 37 height 22
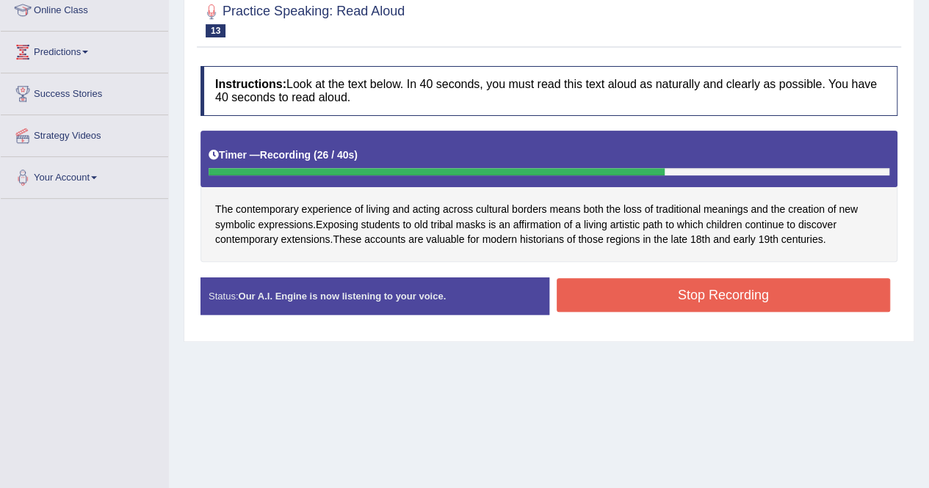
click at [755, 294] on button "Stop Recording" at bounding box center [723, 295] width 334 height 34
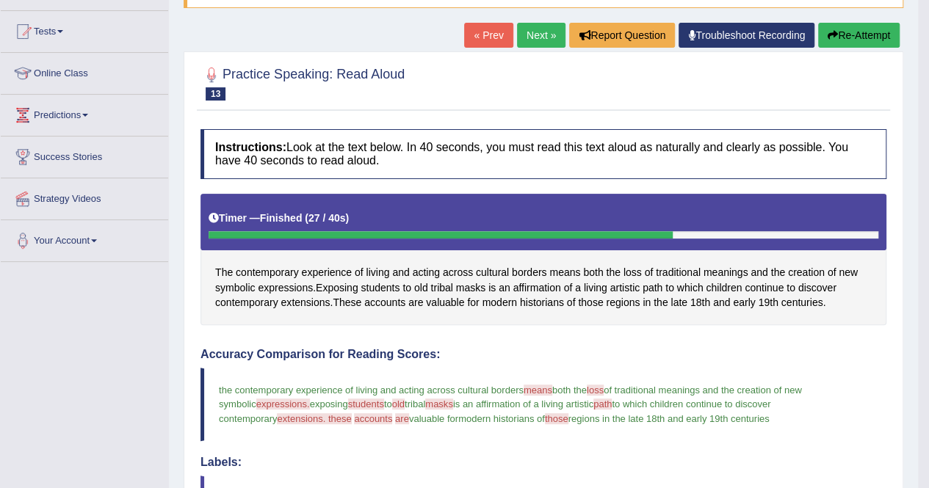
scroll to position [40, 0]
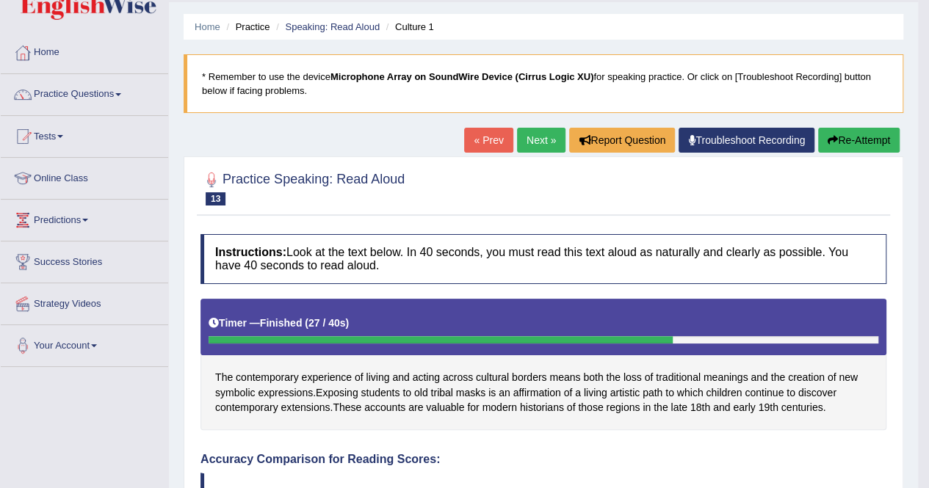
click at [540, 131] on link "Next »" at bounding box center [541, 140] width 48 height 25
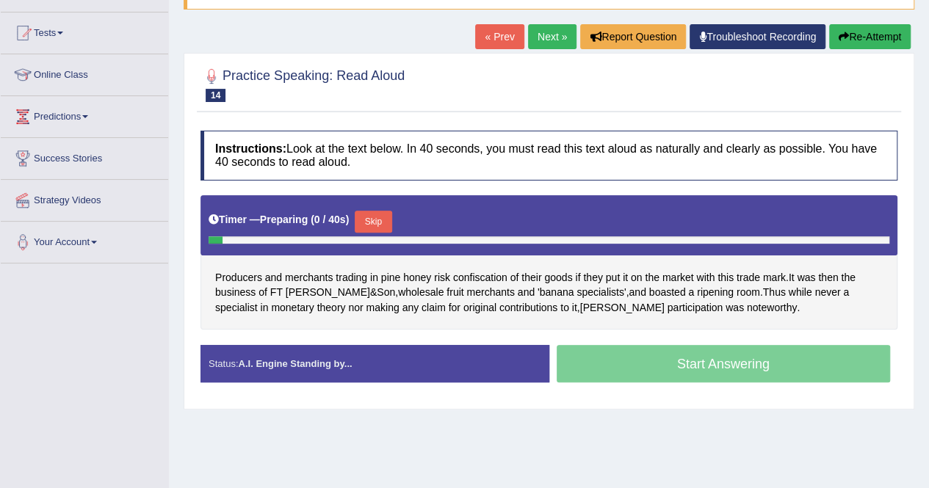
scroll to position [147, 0]
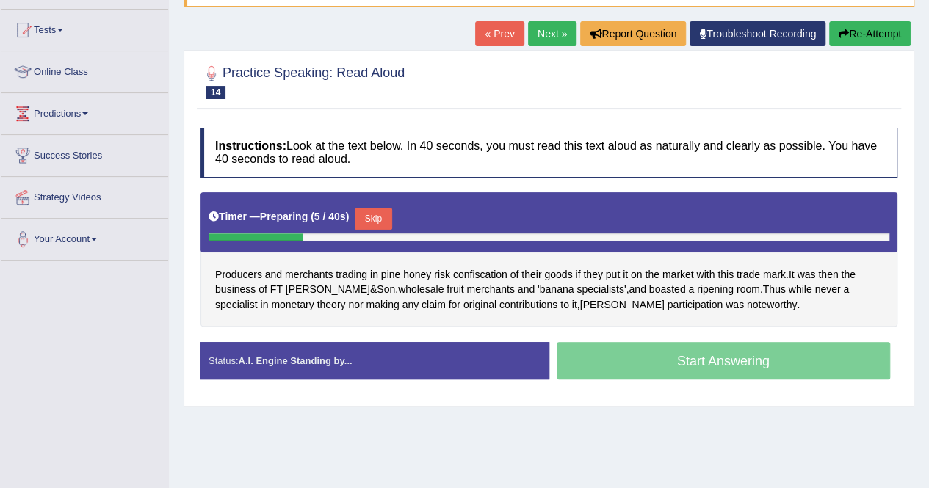
click at [377, 219] on button "Skip" at bounding box center [373, 219] width 37 height 22
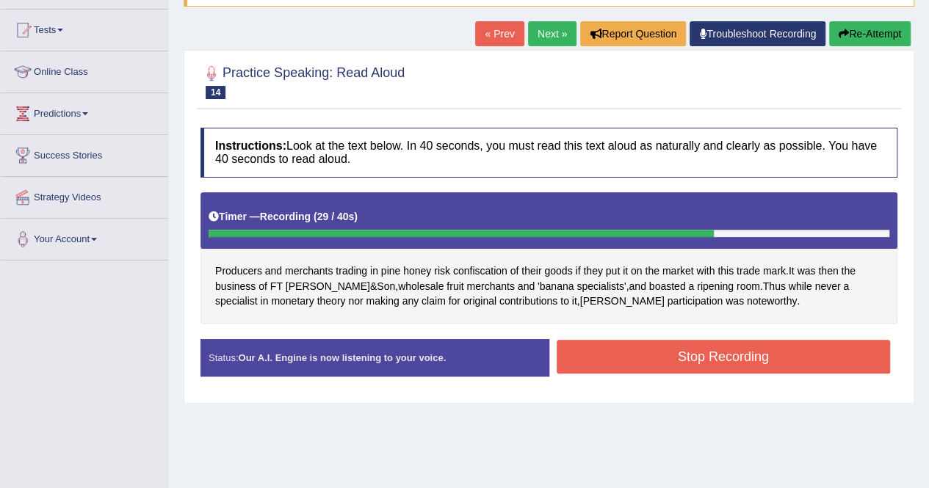
click at [637, 353] on button "Stop Recording" at bounding box center [723, 357] width 334 height 34
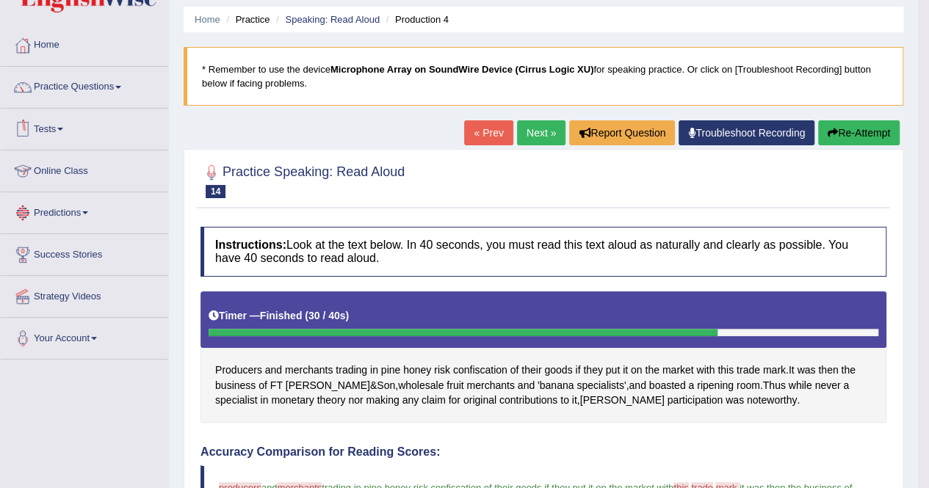
scroll to position [0, 0]
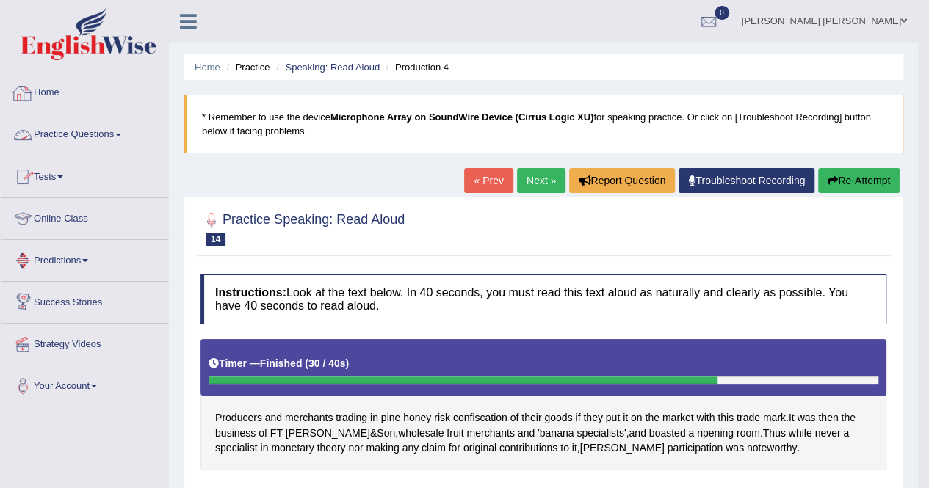
click at [58, 95] on link "Home" at bounding box center [84, 91] width 167 height 37
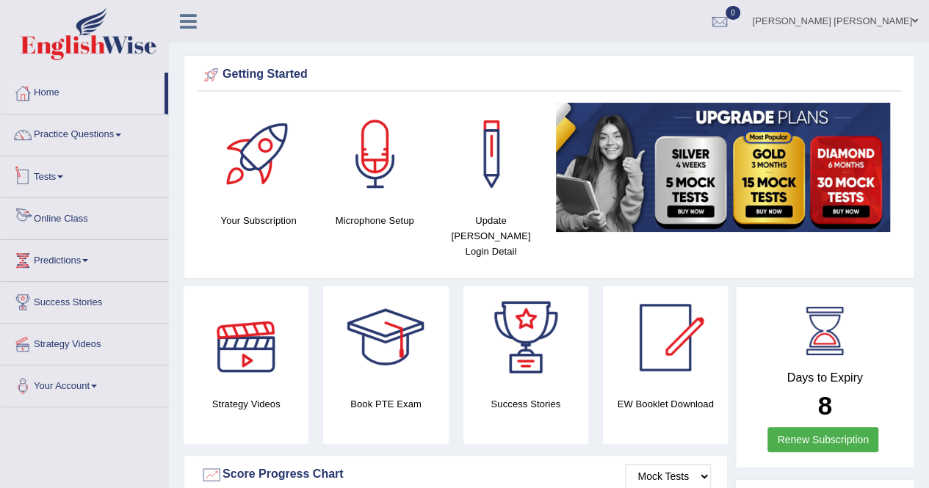
click at [61, 165] on link "Tests" at bounding box center [84, 174] width 167 height 37
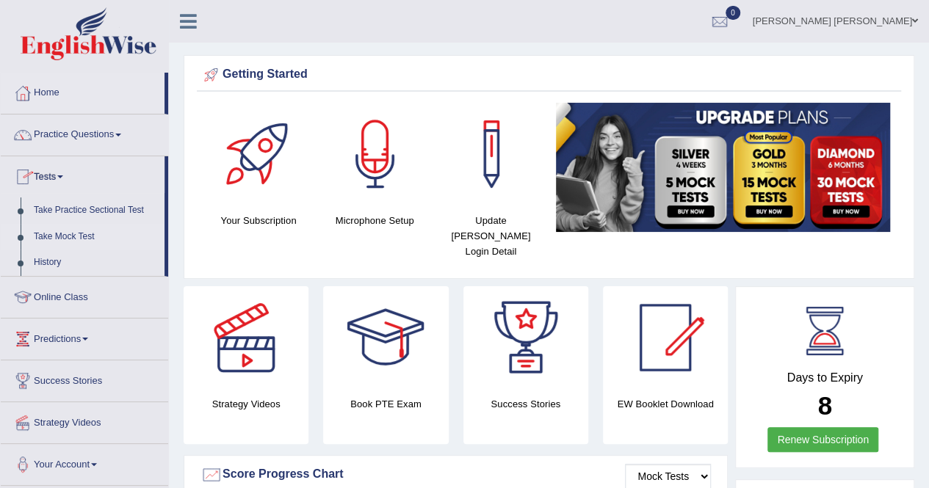
click at [69, 237] on link "Take Mock Test" at bounding box center [95, 237] width 137 height 26
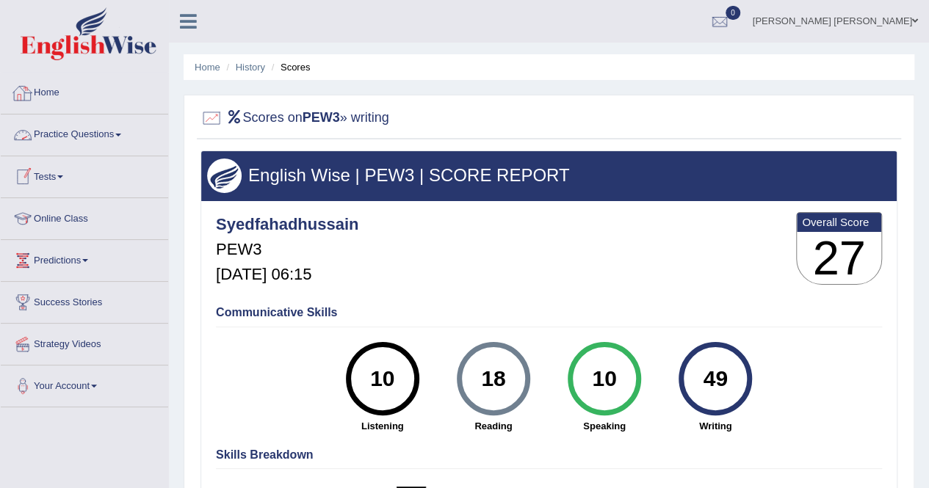
click at [36, 104] on link "Home" at bounding box center [84, 91] width 167 height 37
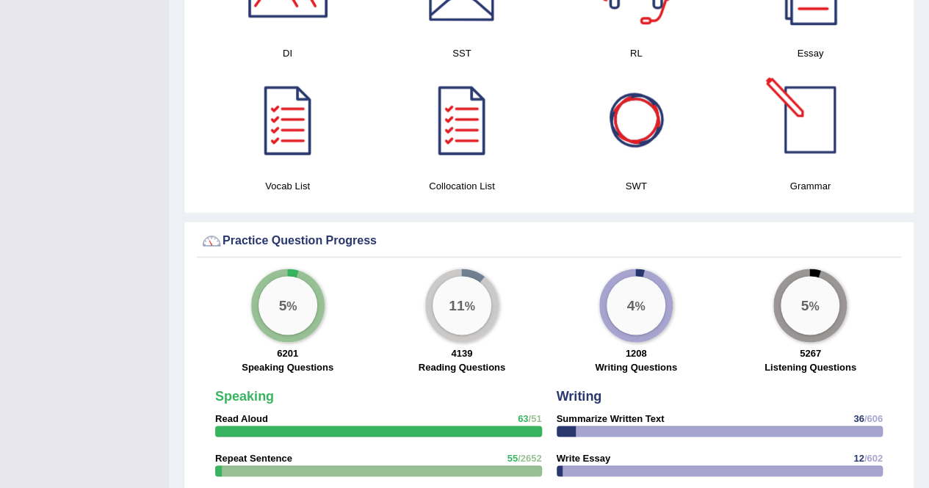
scroll to position [881, 0]
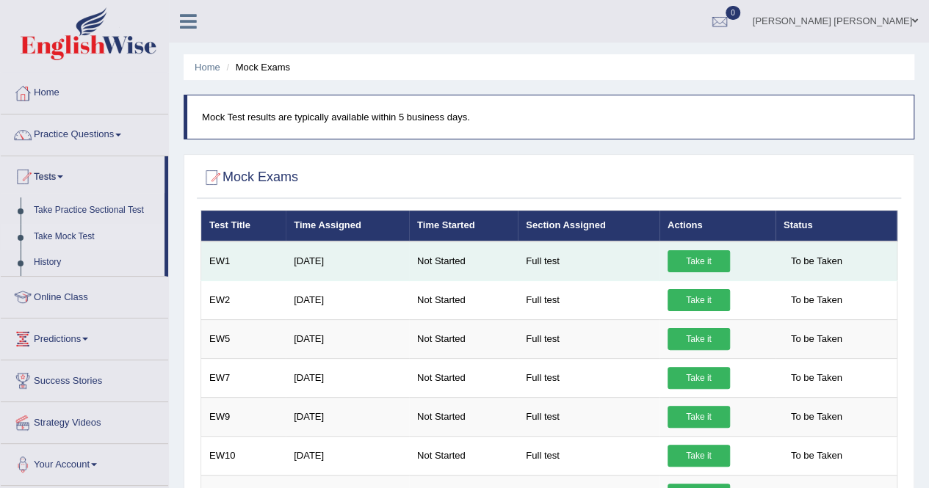
click at [697, 255] on link "Take it" at bounding box center [698, 261] width 62 height 22
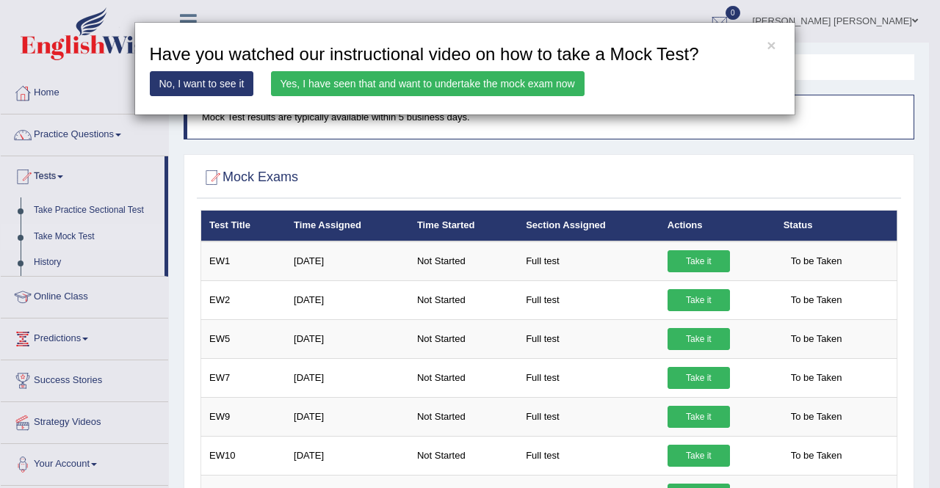
click at [386, 81] on link "Yes, I have seen that and want to undertake the mock exam now" at bounding box center [427, 83] width 313 height 25
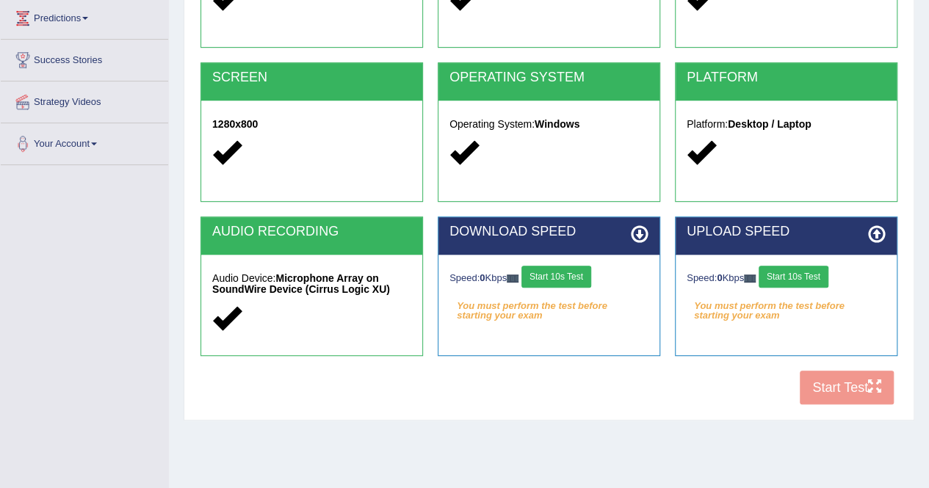
scroll to position [282, 0]
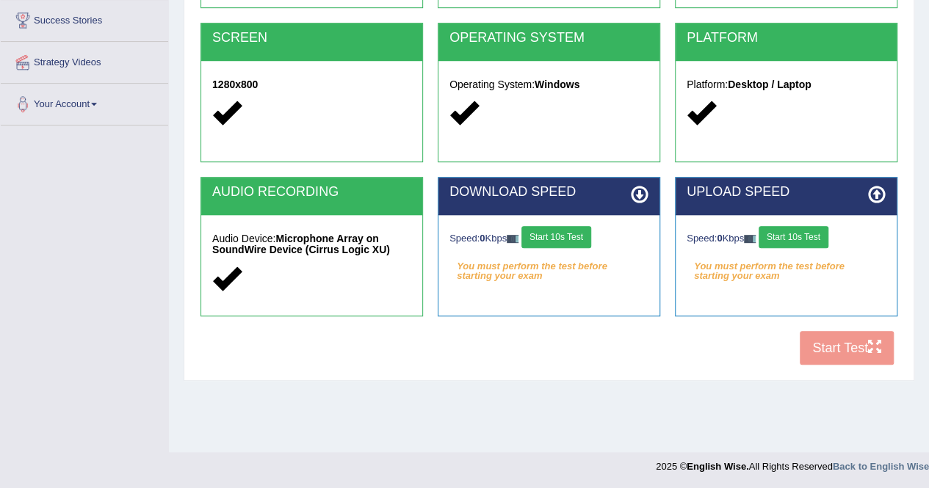
click at [537, 236] on button "Start 10s Test" at bounding box center [556, 237] width 70 height 22
click at [810, 237] on button "Start 10s Test" at bounding box center [793, 237] width 70 height 22
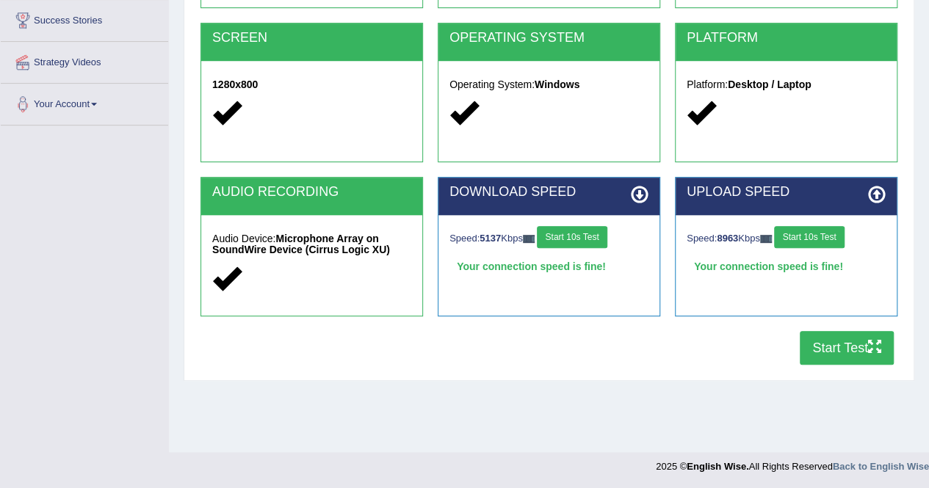
click at [820, 344] on button "Start Test" at bounding box center [846, 348] width 94 height 34
